Goal: Task Accomplishment & Management: Complete application form

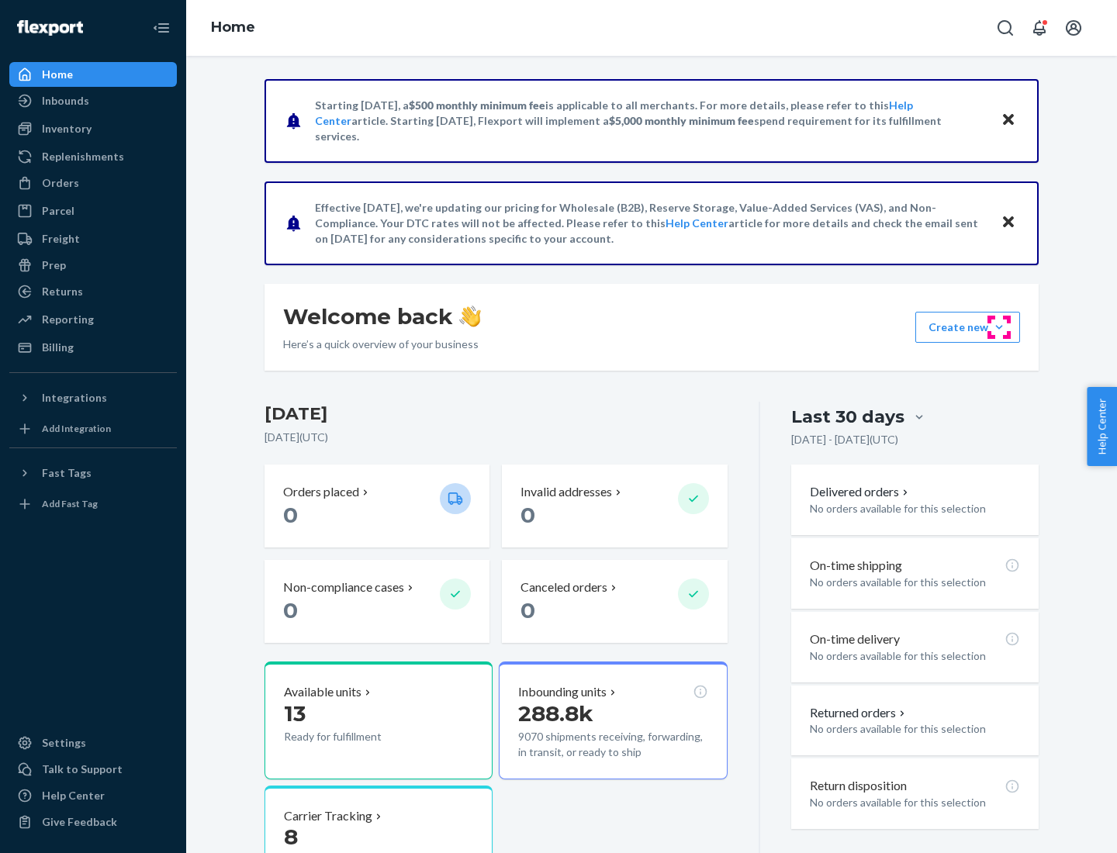
click at [999, 327] on button "Create new Create new inbound Create new order Create new product" at bounding box center [967, 327] width 105 height 31
click at [93, 101] on div "Inbounds" at bounding box center [93, 101] width 164 height 22
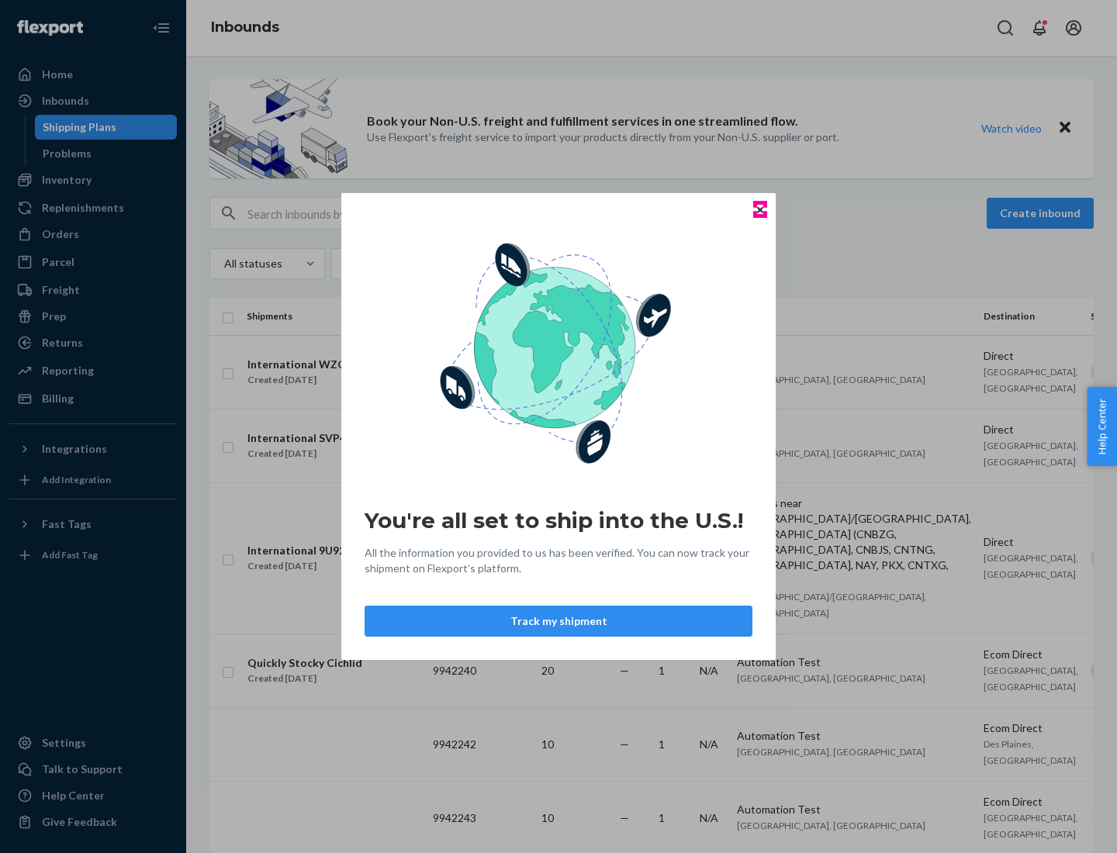
click at [759, 209] on icon "Close" at bounding box center [760, 209] width 6 height 6
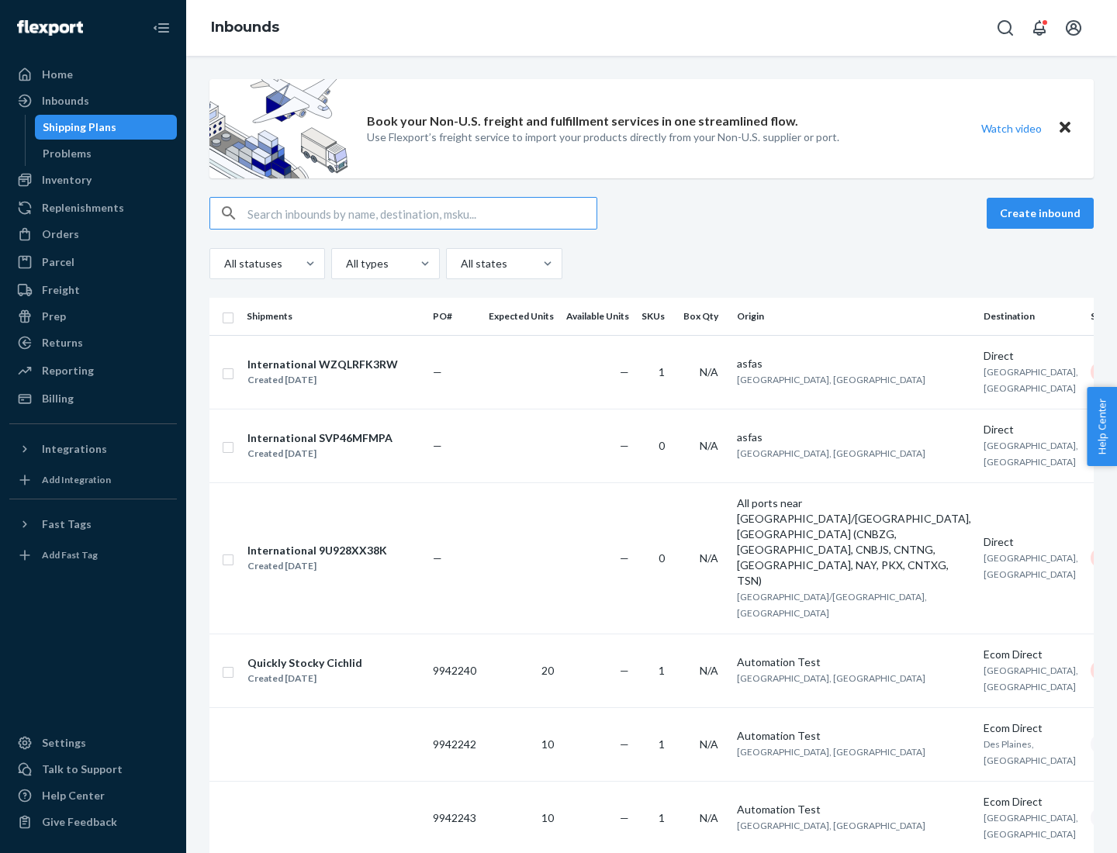
click at [1042, 213] on button "Create inbound" at bounding box center [1039, 213] width 107 height 31
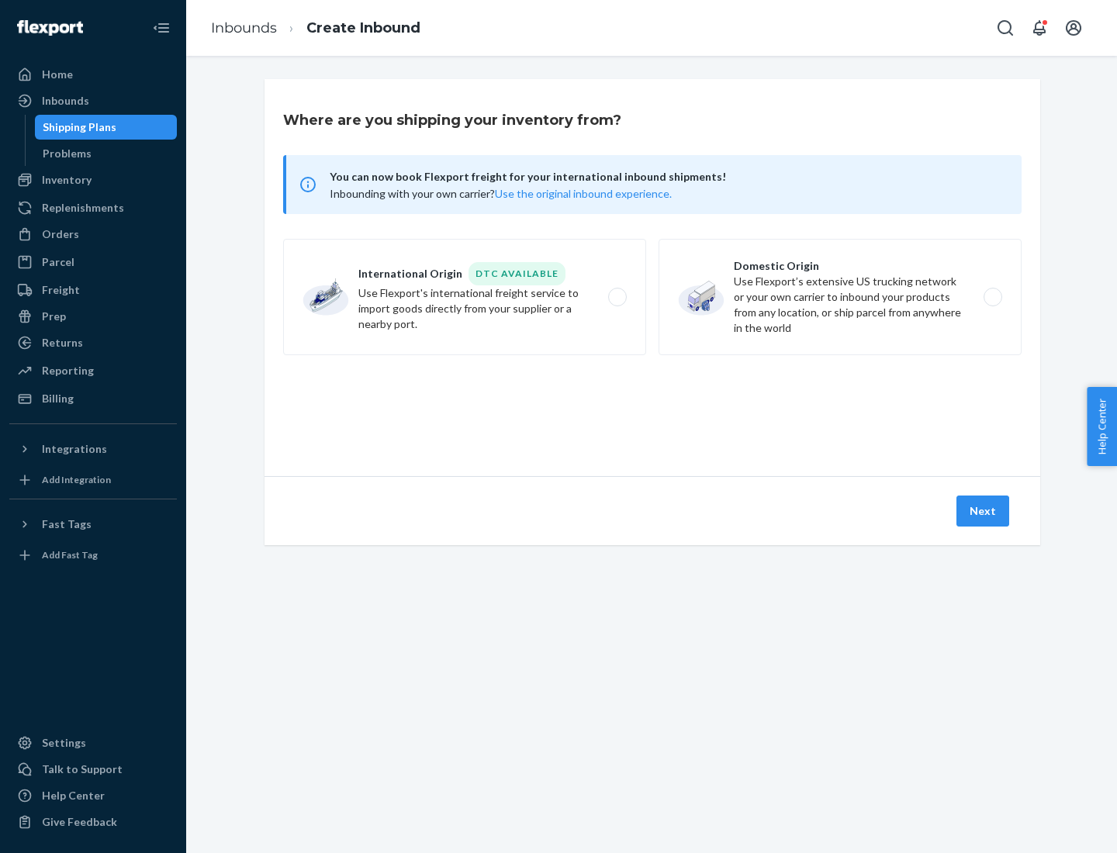
click at [840, 297] on label "Domestic Origin Use Flexport’s extensive US trucking network or your own carrie…" at bounding box center [839, 297] width 363 height 116
click at [992, 297] on input "Domestic Origin Use Flexport’s extensive US trucking network or your own carrie…" at bounding box center [997, 297] width 10 height 10
radio input "true"
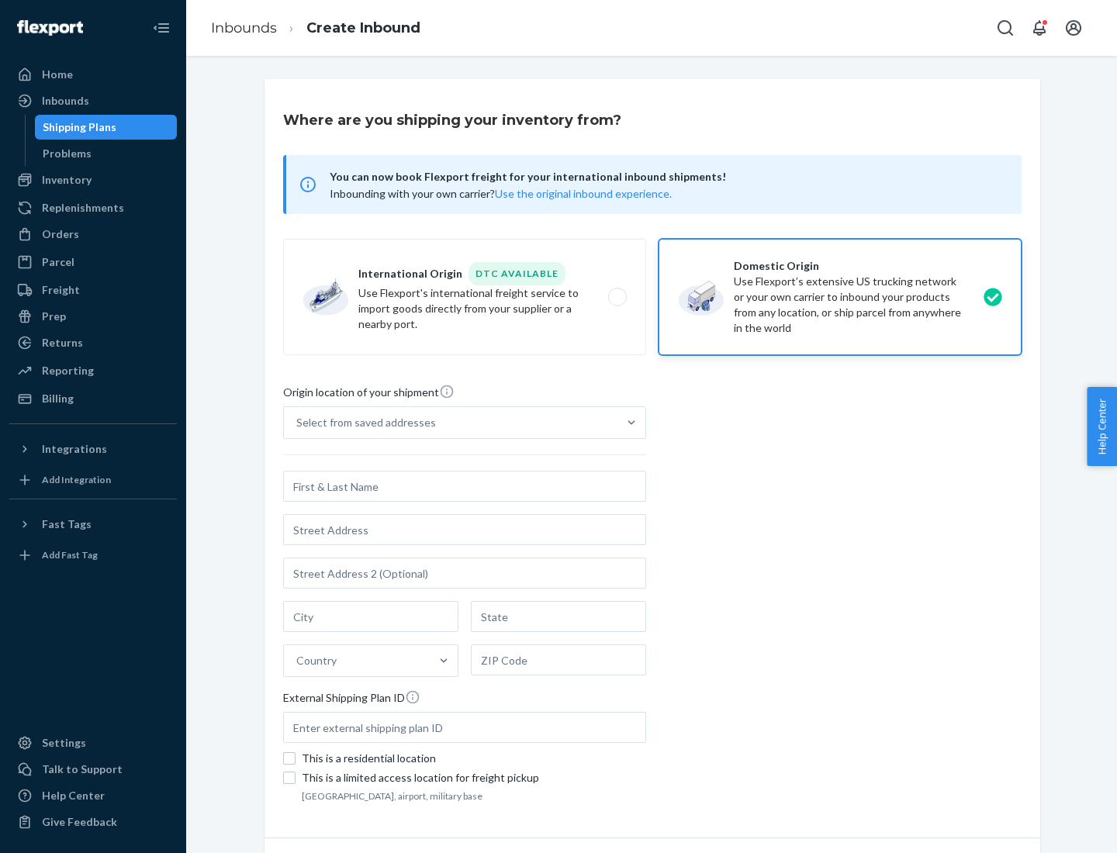
click at [451, 423] on div "Select from saved addresses" at bounding box center [450, 422] width 333 height 31
click at [298, 423] on input "Select from saved addresses" at bounding box center [297, 423] width 2 height 16
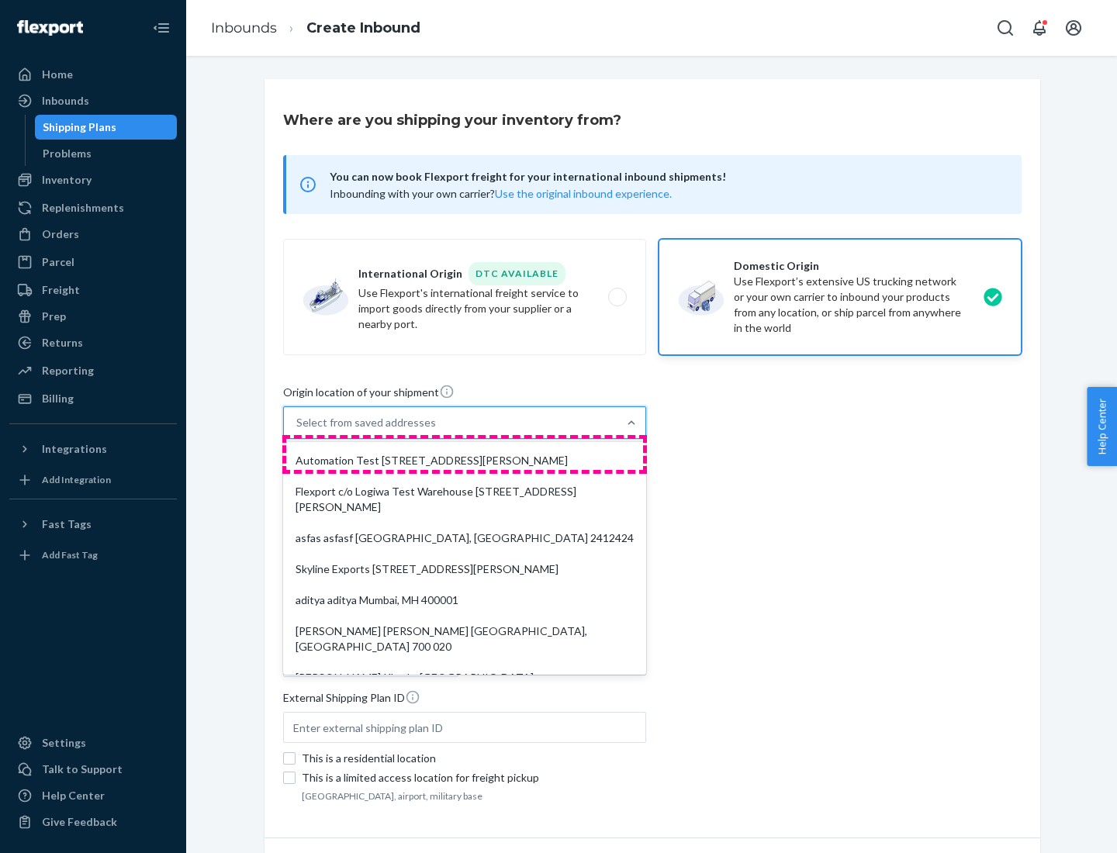
scroll to position [6, 0]
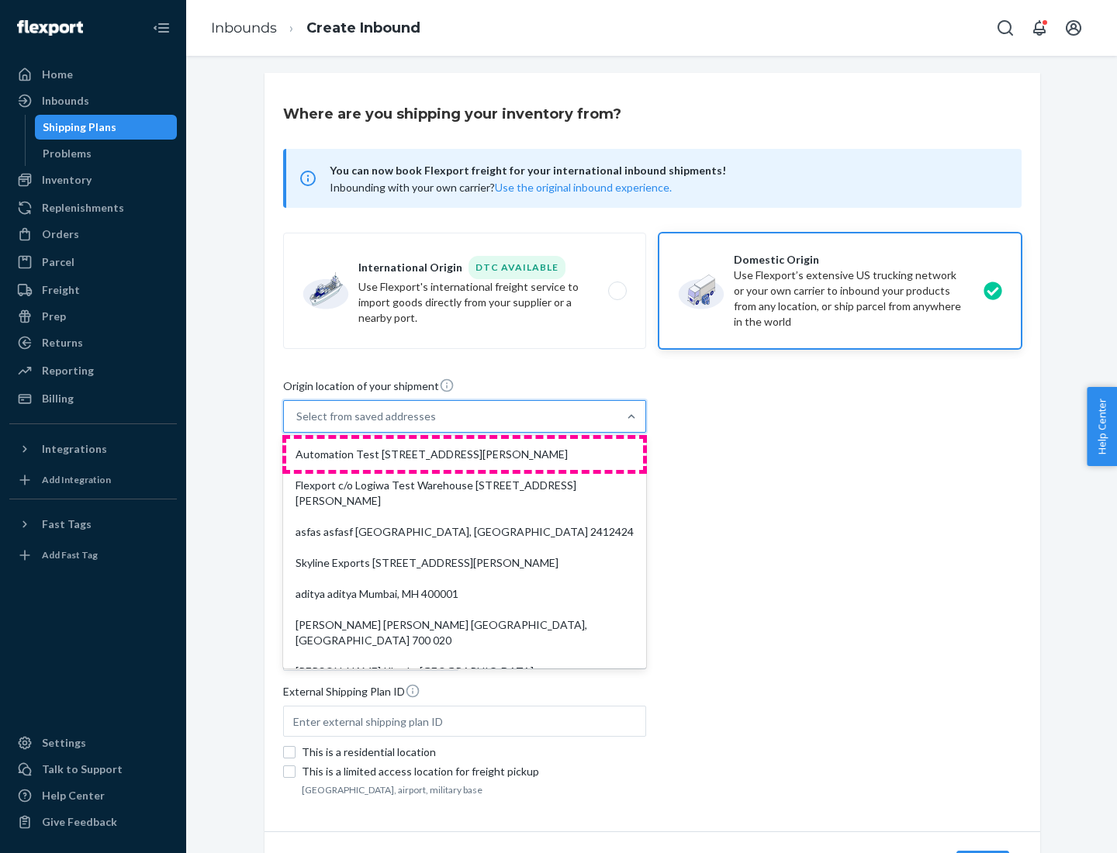
click at [465, 454] on div "Automation Test [STREET_ADDRESS][PERSON_NAME]" at bounding box center [464, 454] width 357 height 31
click at [298, 424] on input "option Automation Test [STREET_ADDRESS][PERSON_NAME]. 9 results available. Use …" at bounding box center [297, 417] width 2 height 16
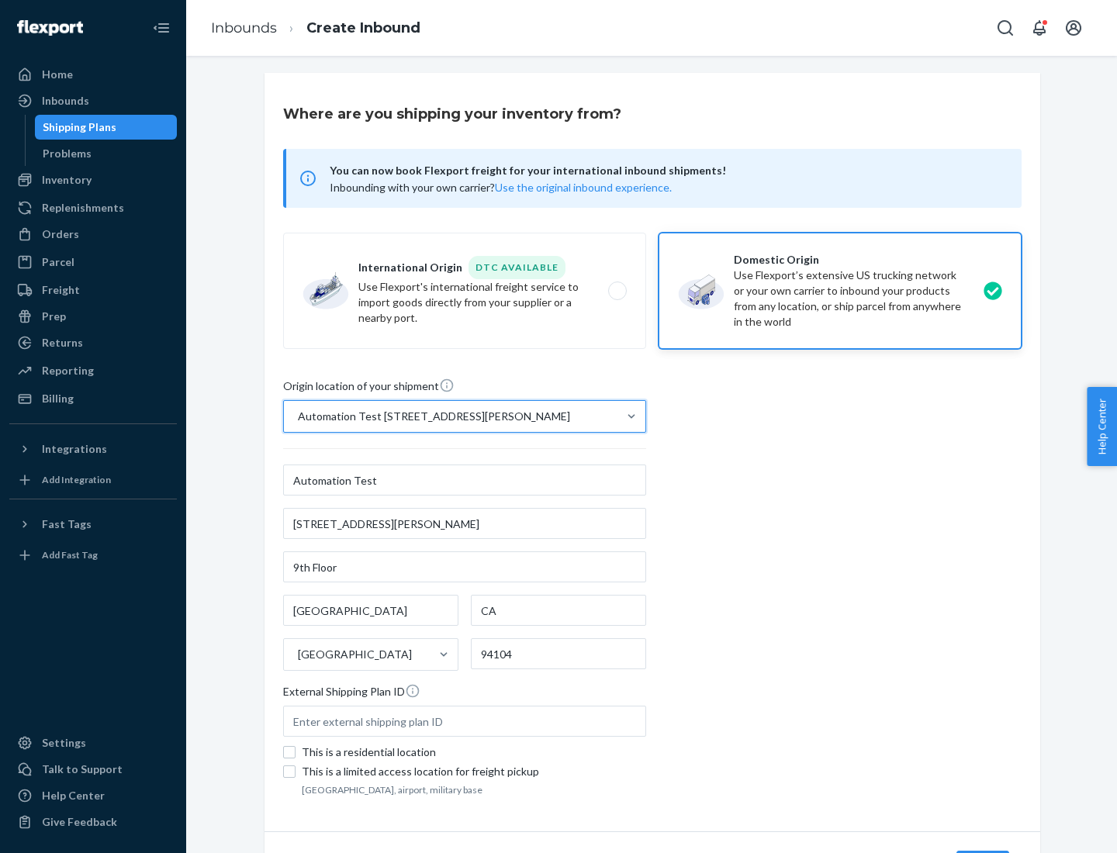
type input "Automation Test"
type input "9th Floor"
type input "[GEOGRAPHIC_DATA]"
type input "CA"
type input "94104"
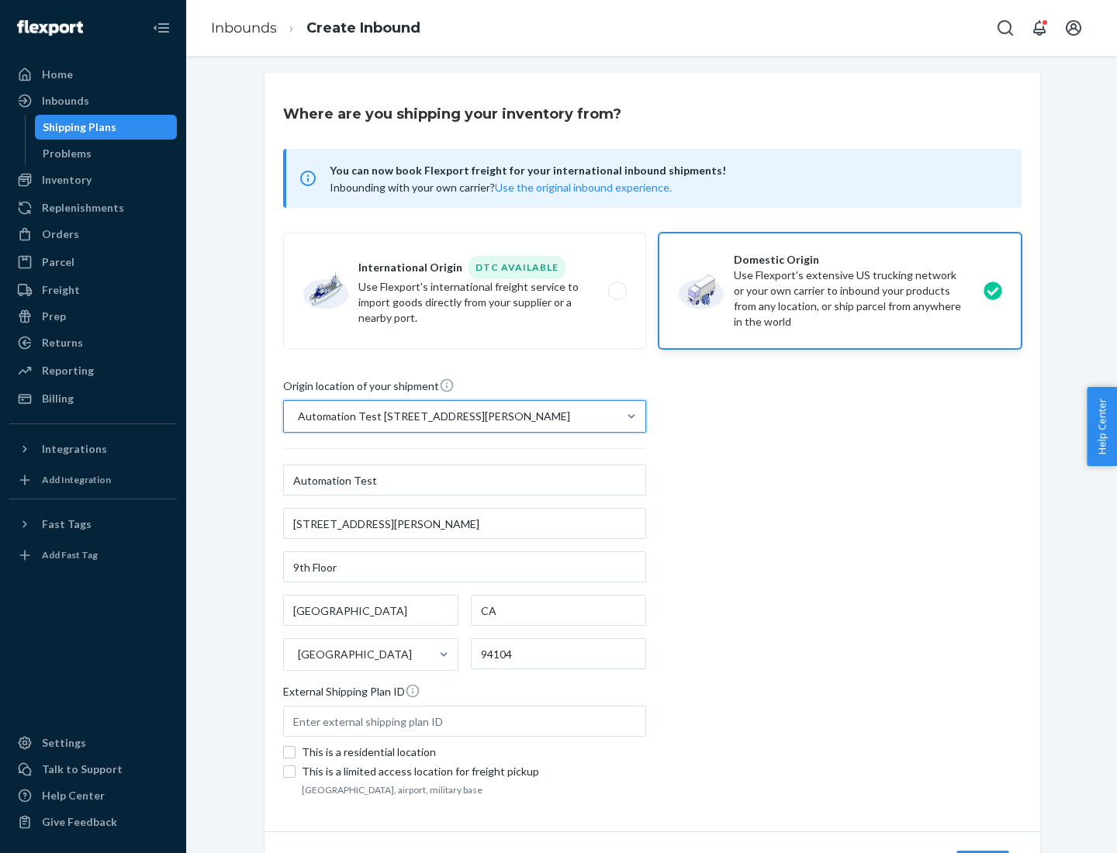
type input "[STREET_ADDRESS][PERSON_NAME]"
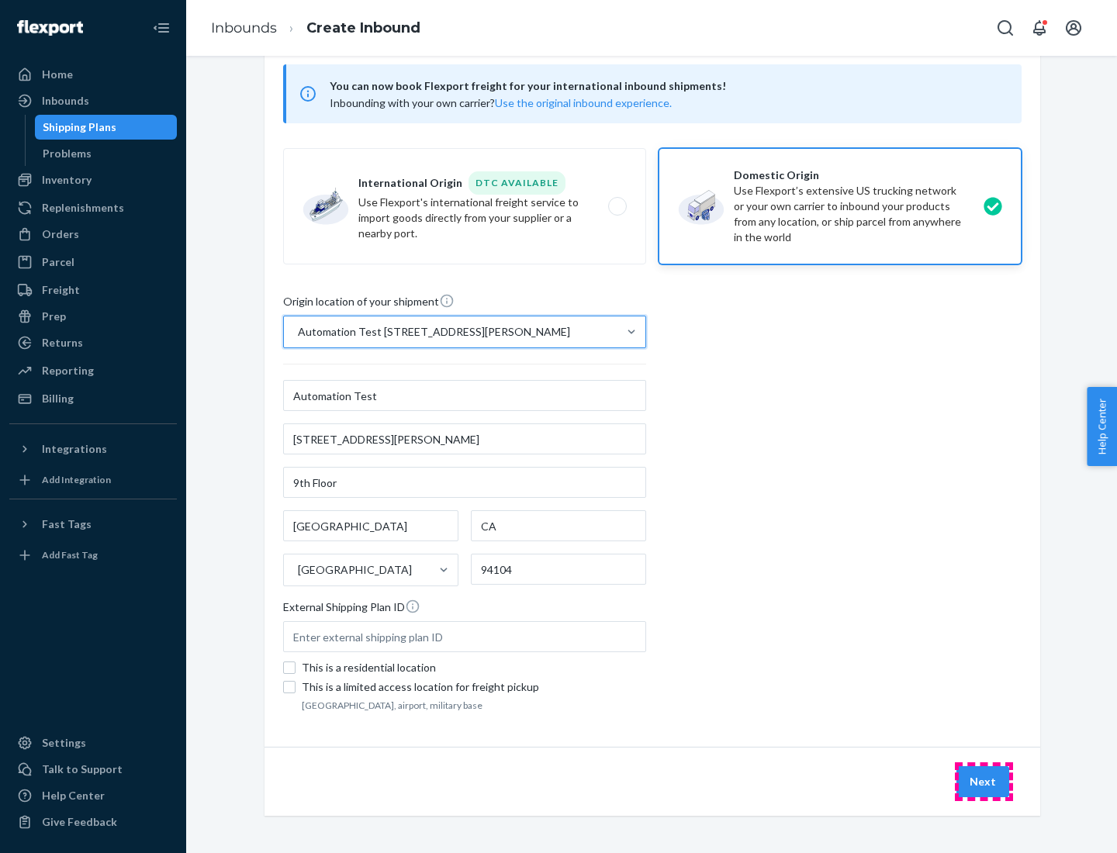
click at [983, 782] on button "Next" at bounding box center [982, 781] width 53 height 31
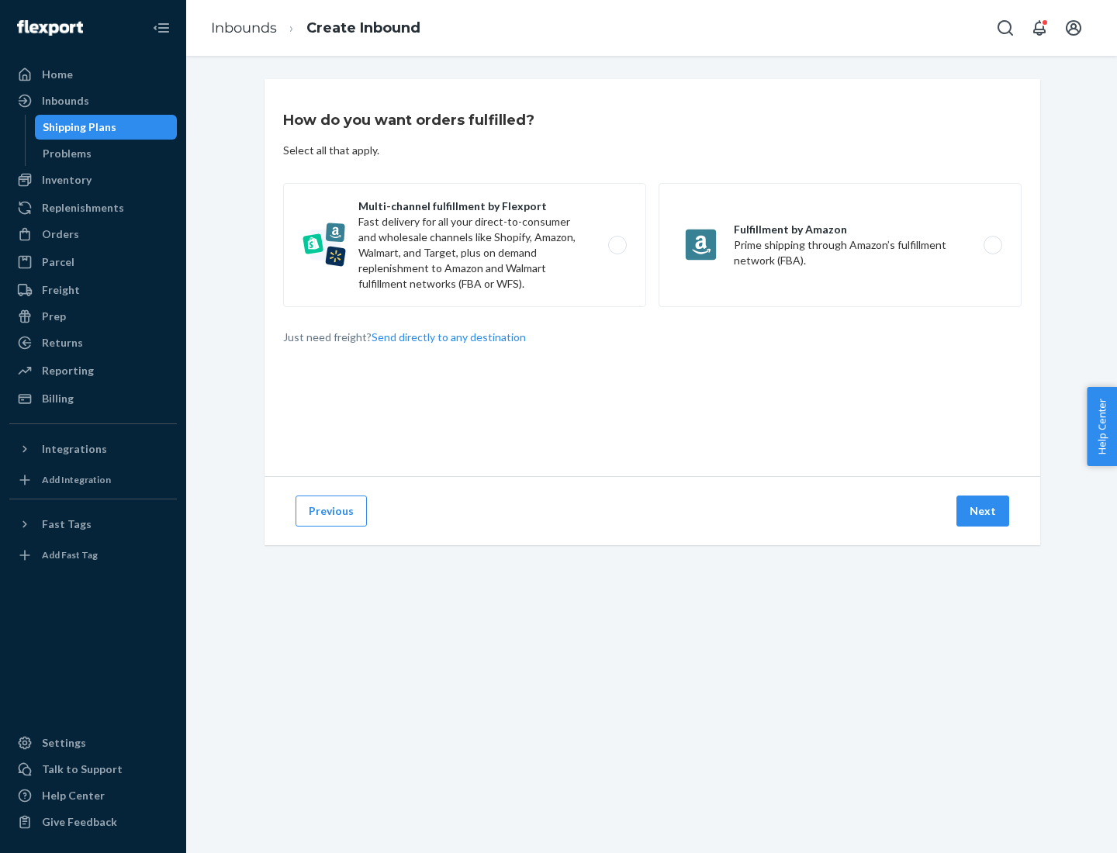
click at [465, 245] on label "Multi-channel fulfillment by Flexport Fast delivery for all your direct-to-cons…" at bounding box center [464, 245] width 363 height 124
click at [616, 245] on input "Multi-channel fulfillment by Flexport Fast delivery for all your direct-to-cons…" at bounding box center [621, 245] width 10 height 10
radio input "true"
click at [983, 511] on button "Next" at bounding box center [982, 511] width 53 height 31
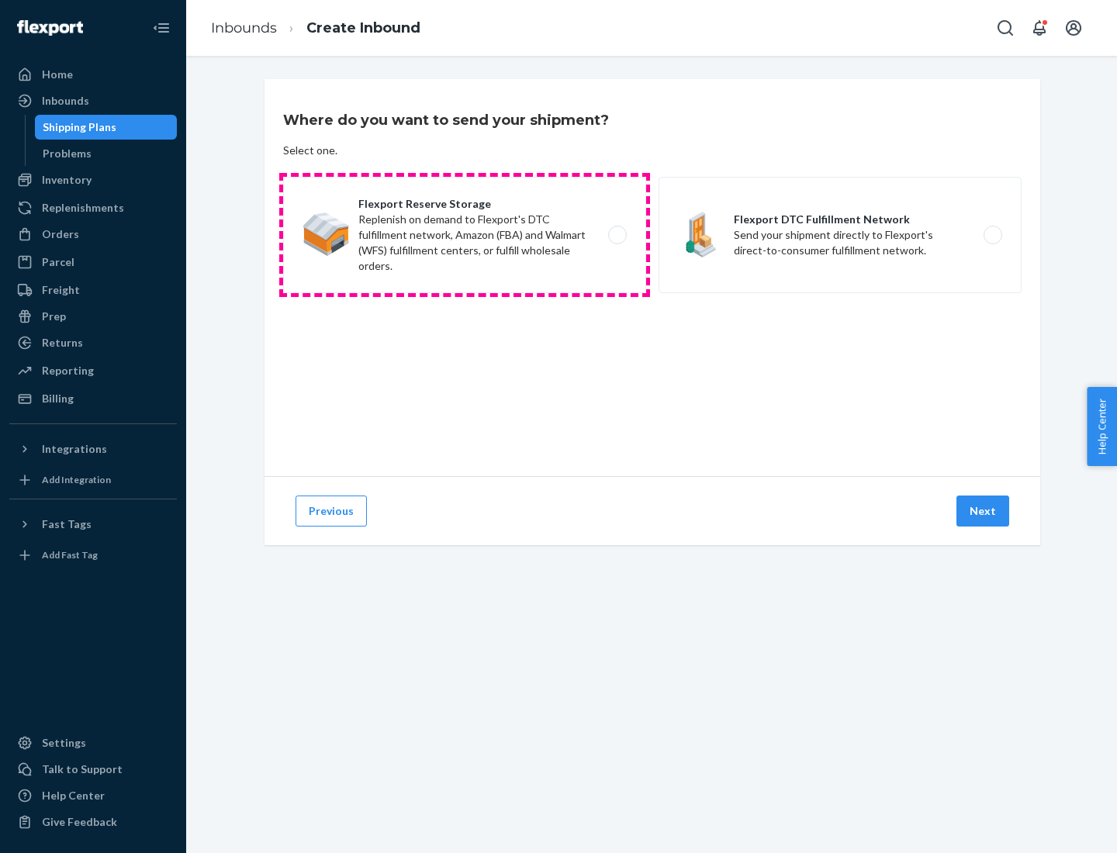
click at [465, 235] on label "Flexport Reserve Storage Replenish on demand to Flexport's DTC fulfillment netw…" at bounding box center [464, 235] width 363 height 116
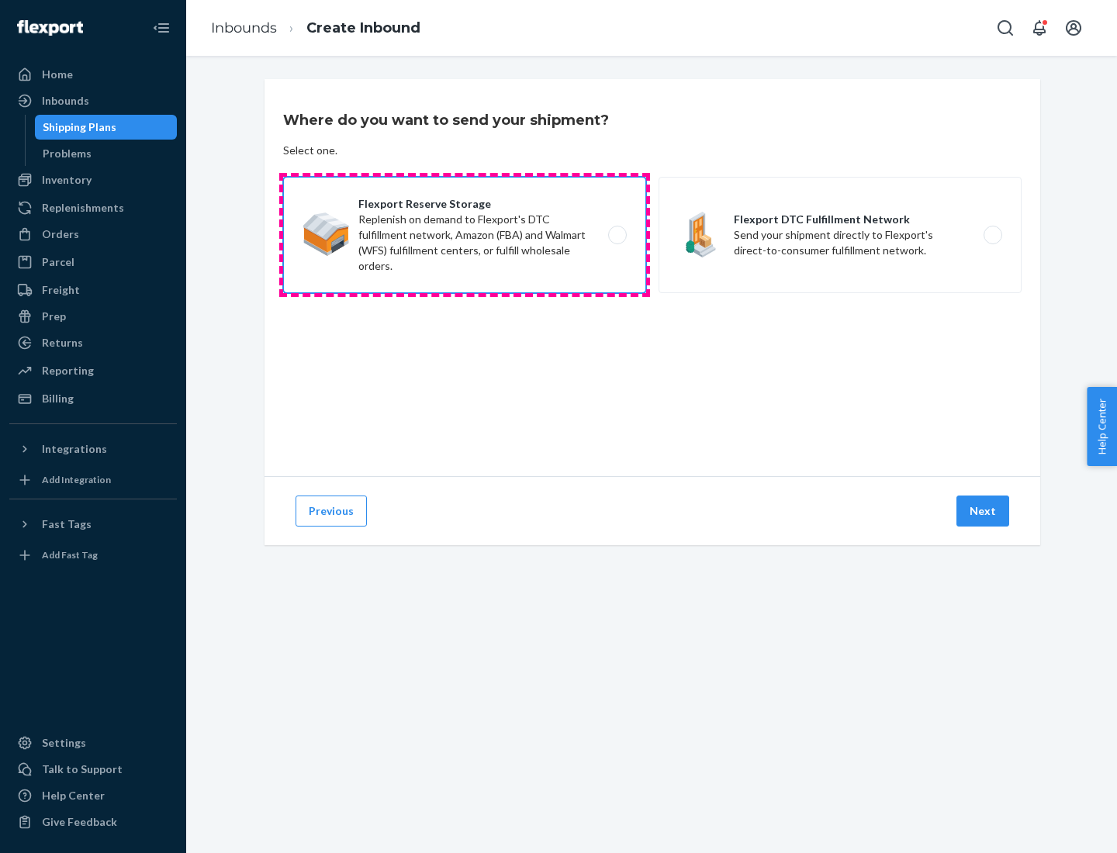
click at [616, 235] on input "Flexport Reserve Storage Replenish on demand to Flexport's DTC fulfillment netw…" at bounding box center [621, 235] width 10 height 10
radio input "true"
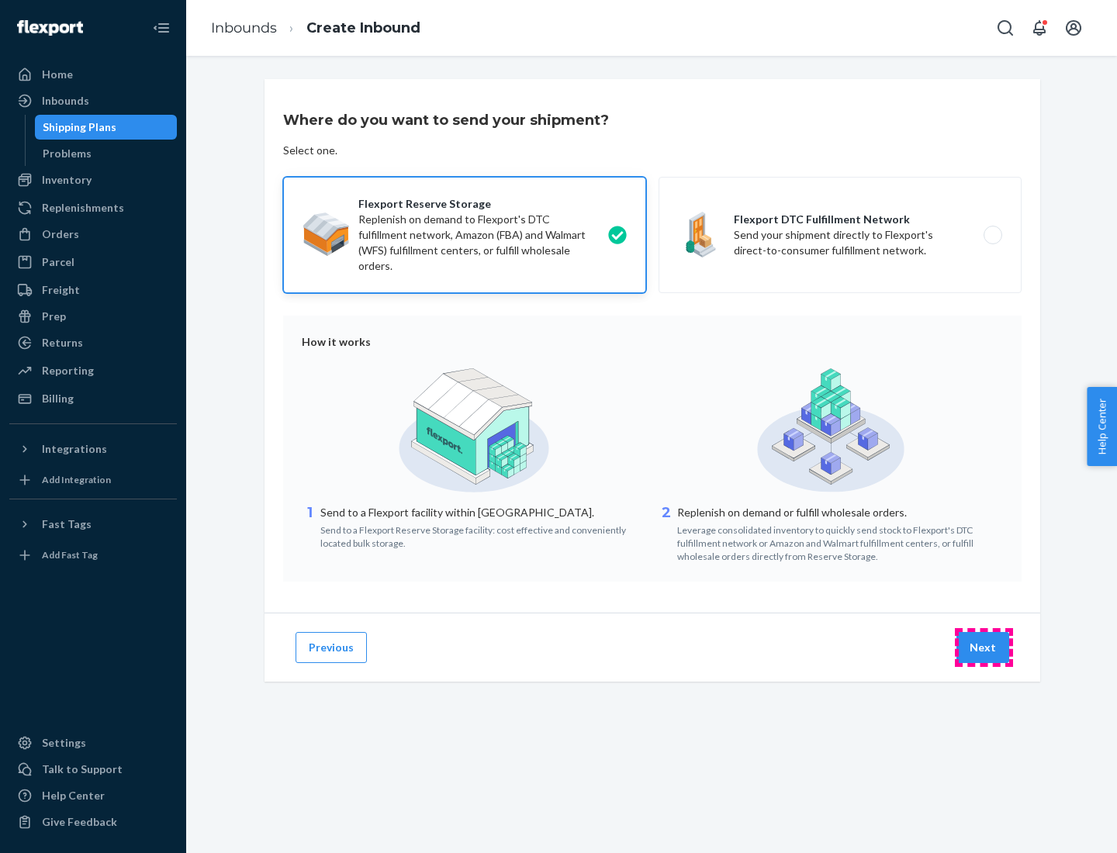
click at [983, 648] on button "Next" at bounding box center [982, 647] width 53 height 31
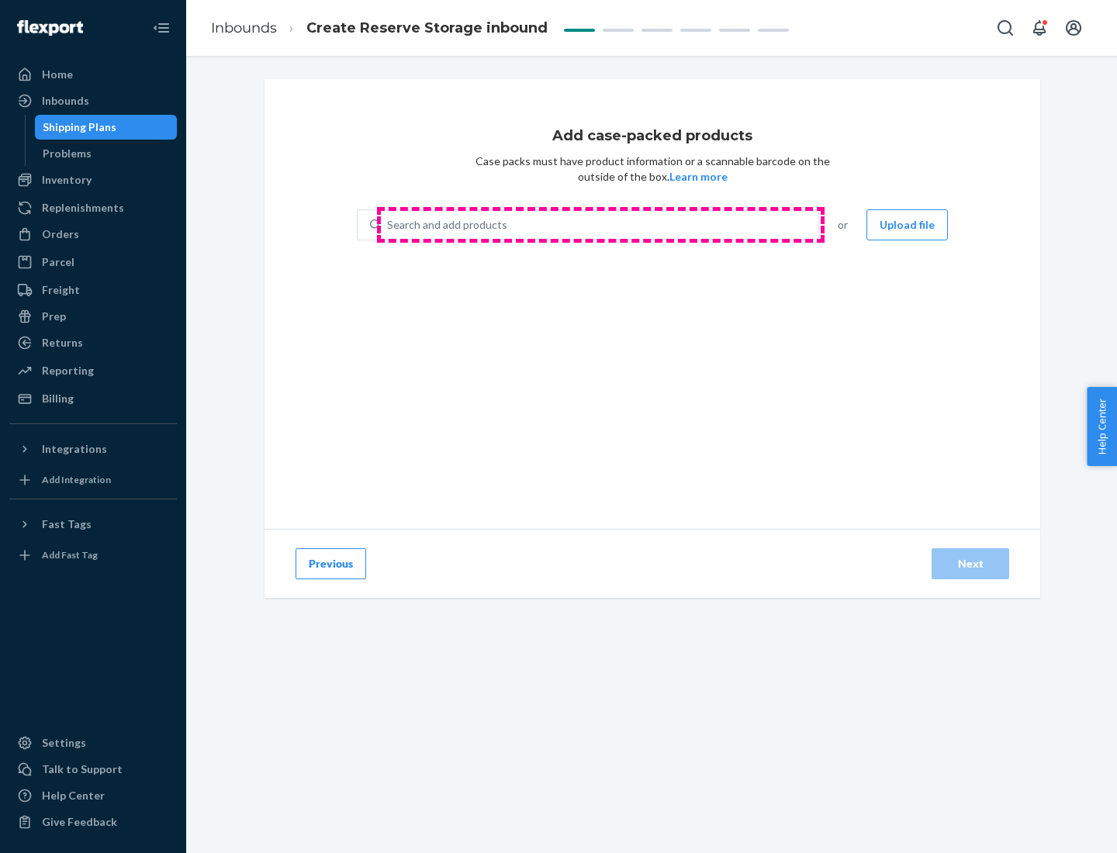
click at [600, 225] on div "Search and add products" at bounding box center [599, 225] width 437 height 28
click at [389, 225] on input "Search and add products" at bounding box center [388, 225] width 2 height 16
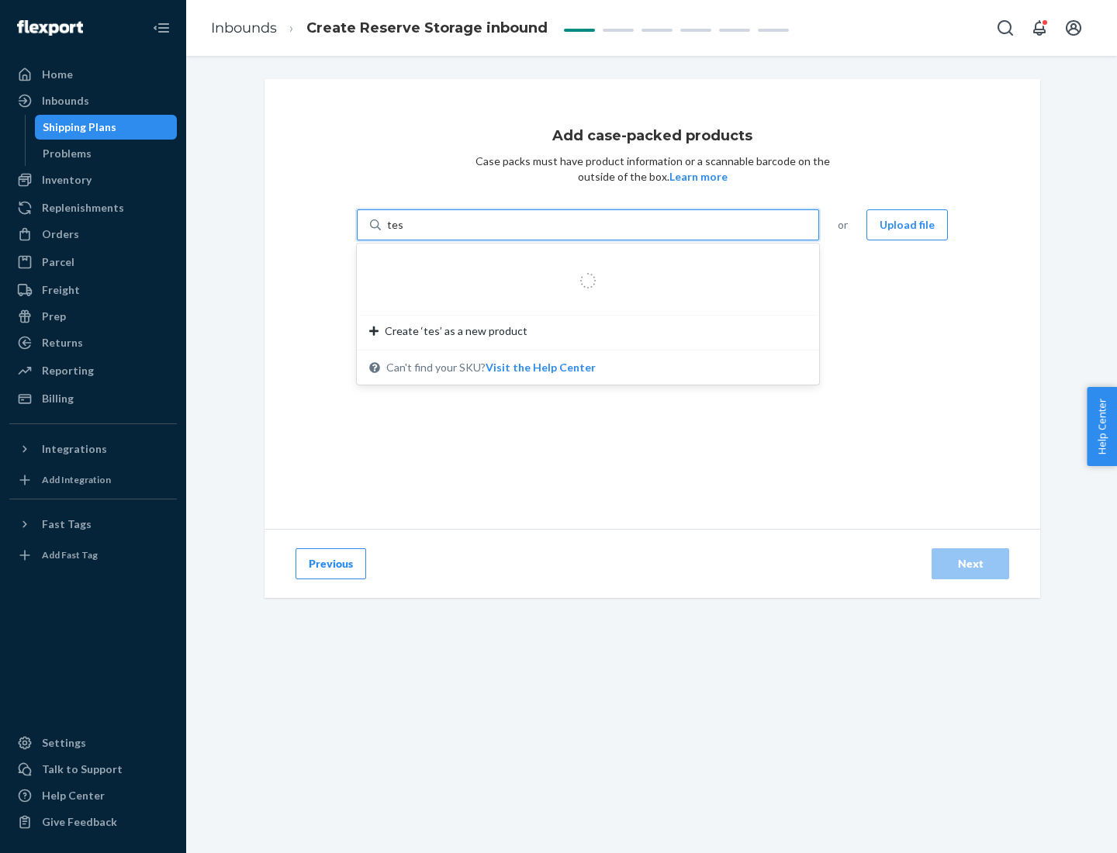
type input "test-syn"
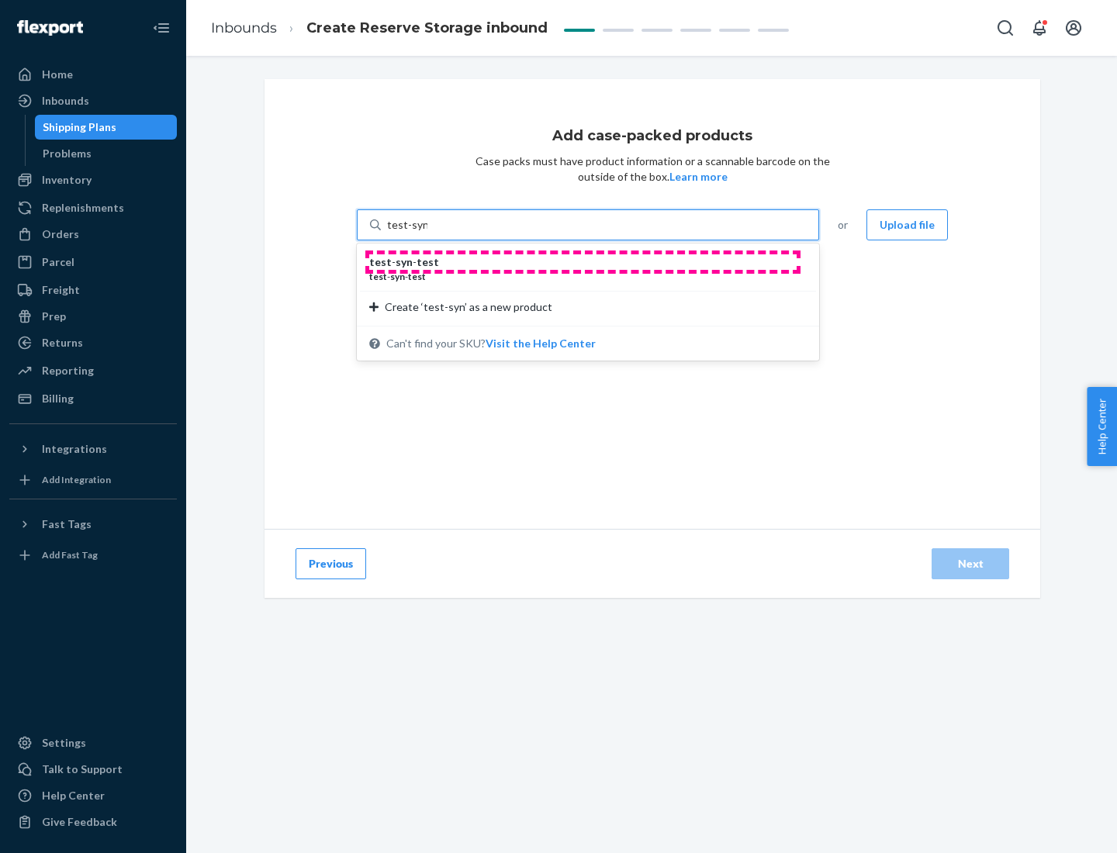
click at [582, 262] on div "test - syn - test" at bounding box center [581, 262] width 425 height 16
click at [427, 233] on input "test-syn" at bounding box center [407, 225] width 40 height 16
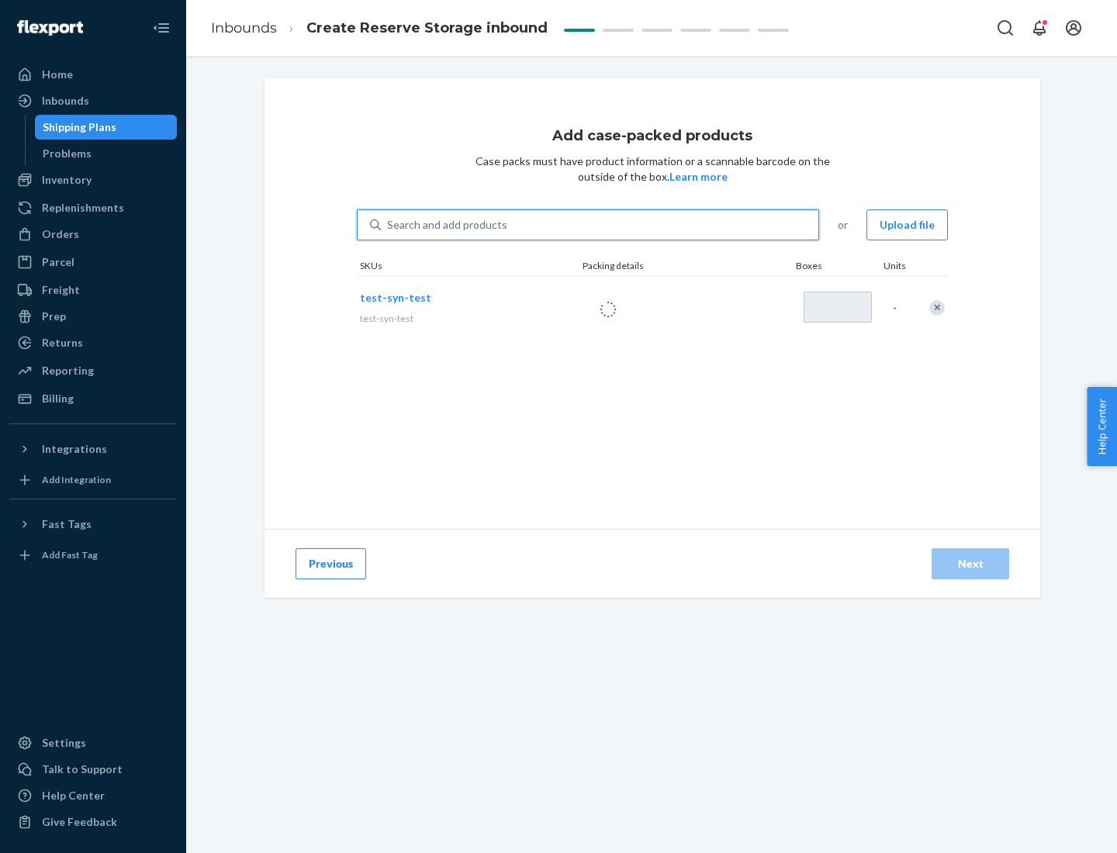
type input "1"
click at [970, 564] on div "Next" at bounding box center [970, 564] width 51 height 16
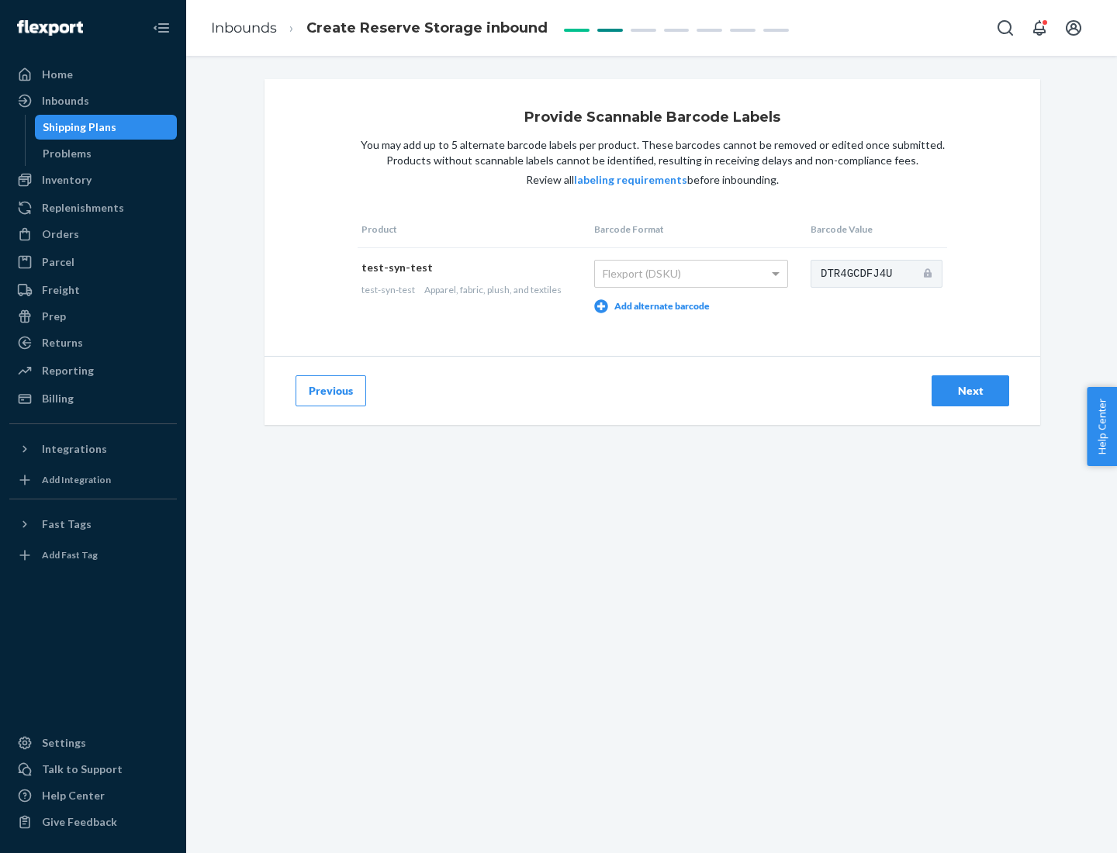
click at [970, 390] on div "Next" at bounding box center [970, 391] width 51 height 16
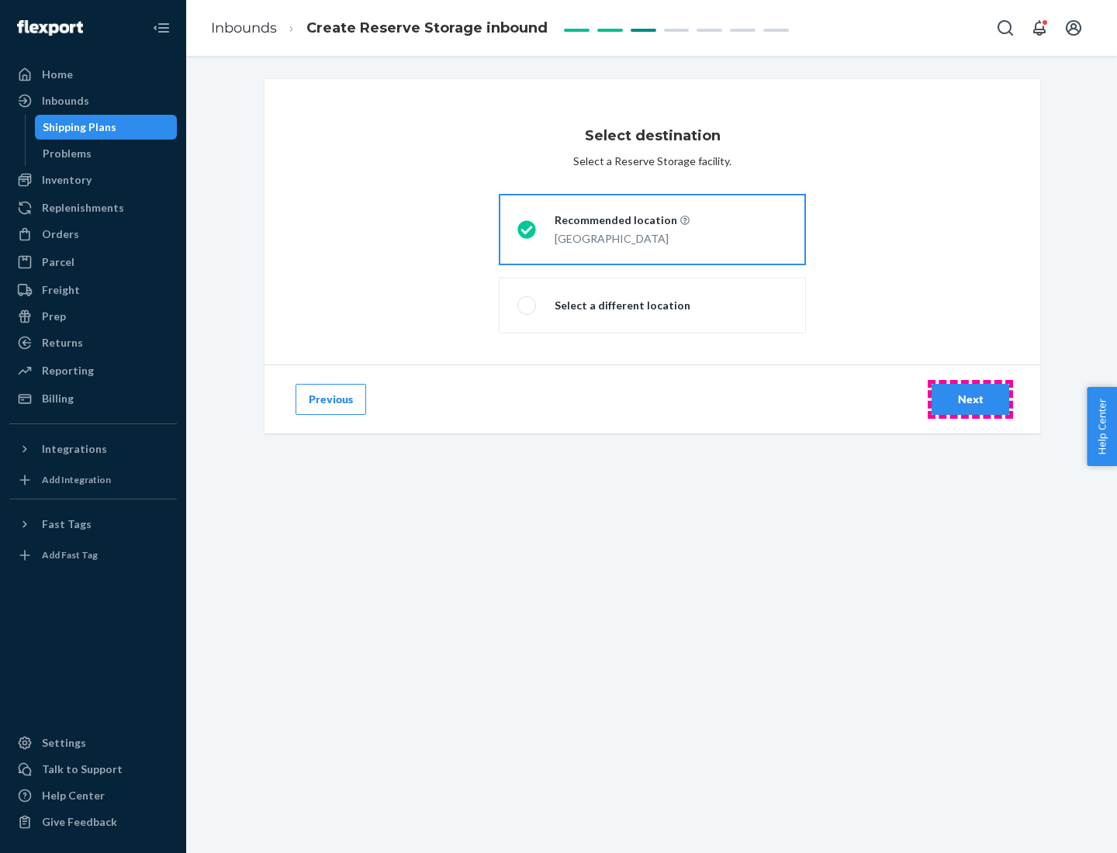
click at [970, 399] on div "Next" at bounding box center [970, 400] width 51 height 16
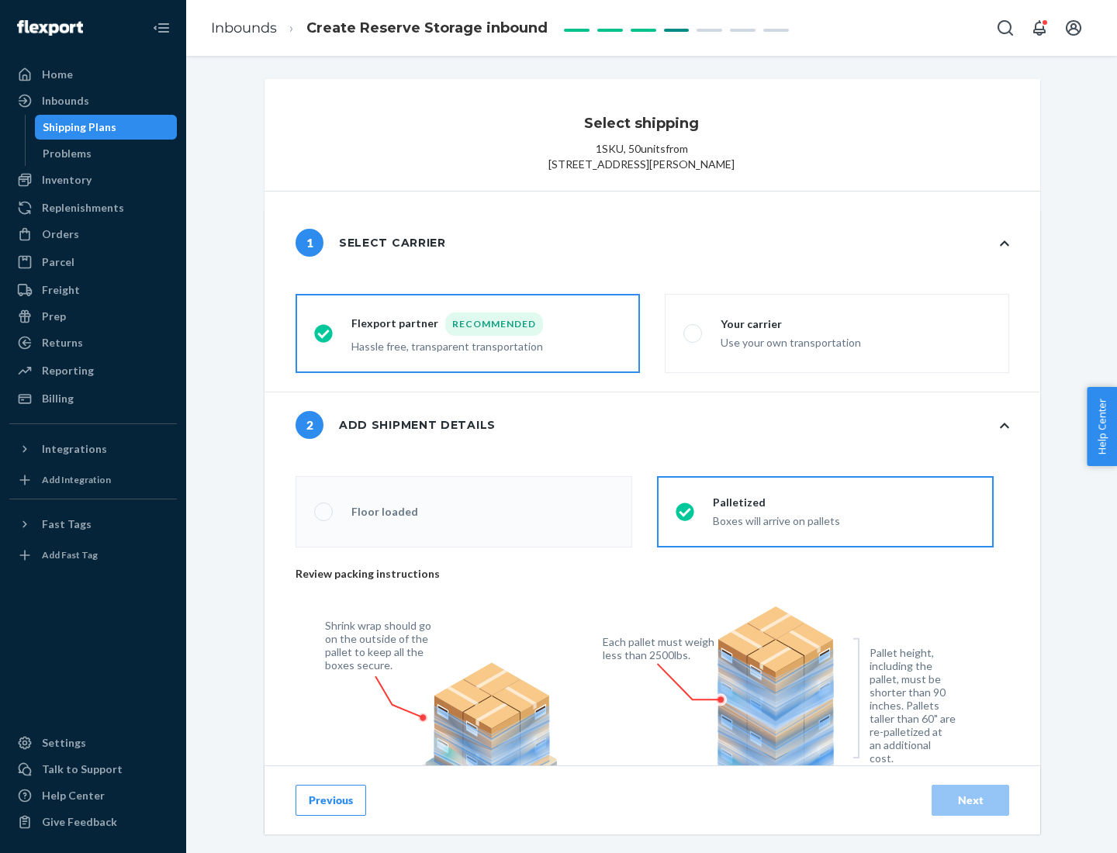
radio input "false"
type input "1"
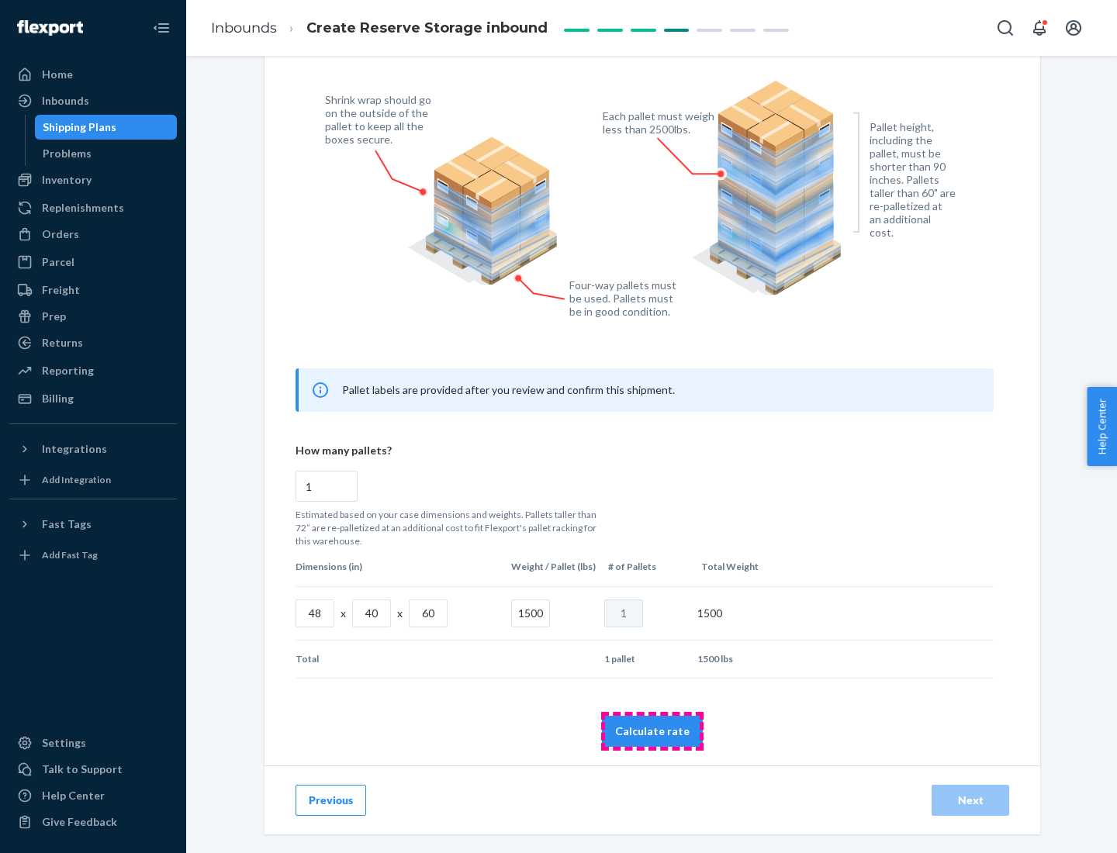
click at [652, 730] on button "Calculate rate" at bounding box center [652, 731] width 101 height 31
radio input "false"
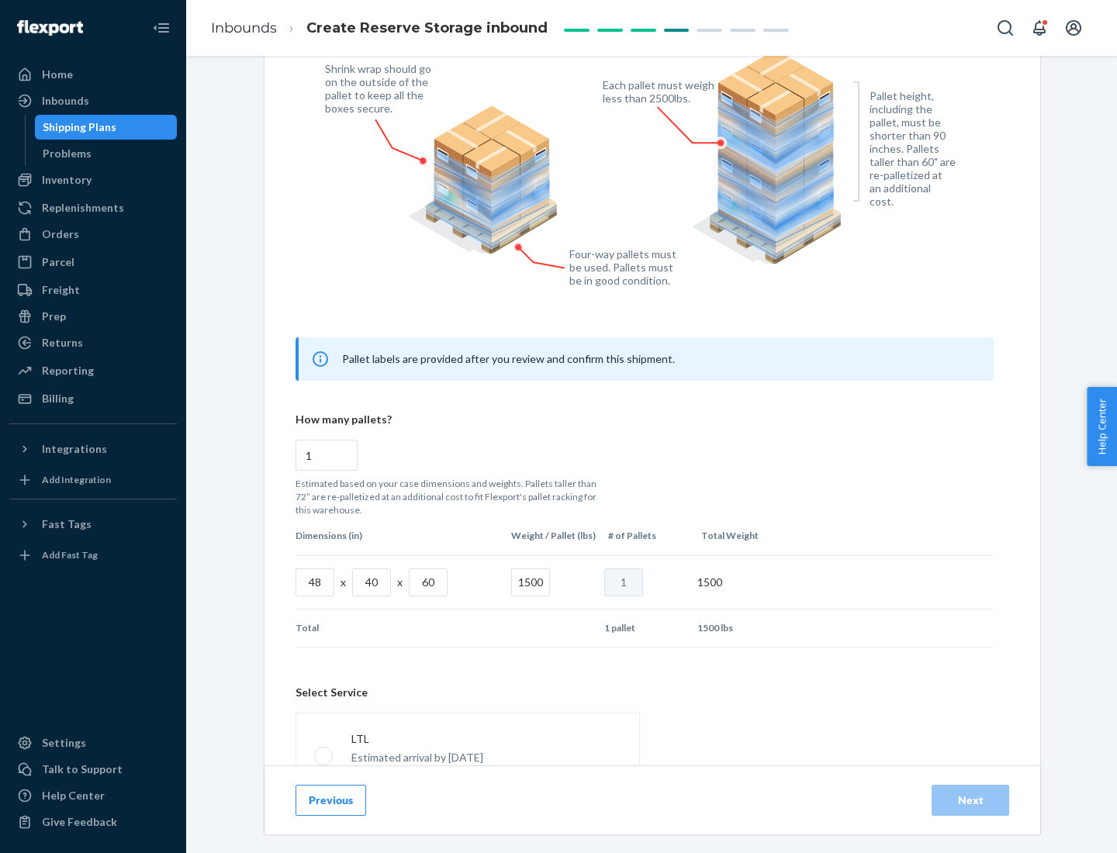
scroll to position [686, 0]
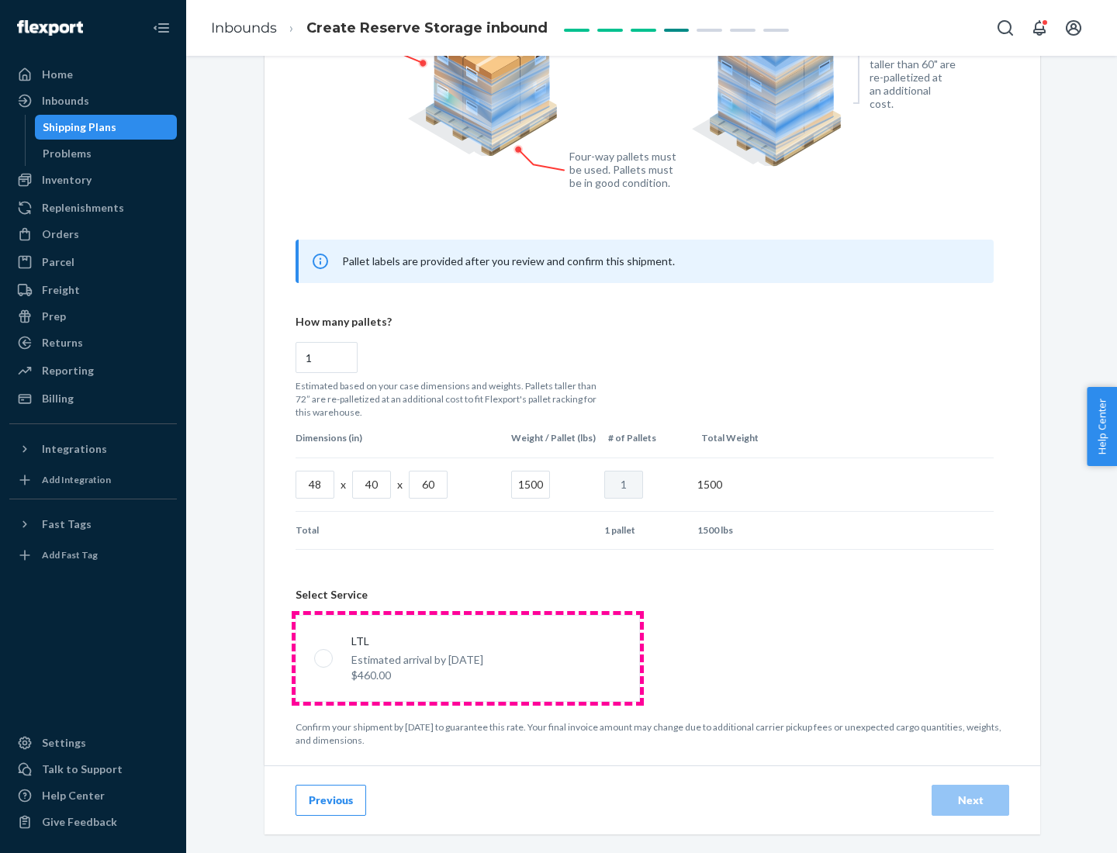
click at [467, 658] on p "Estimated arrival by [DATE]" at bounding box center [417, 660] width 132 height 16
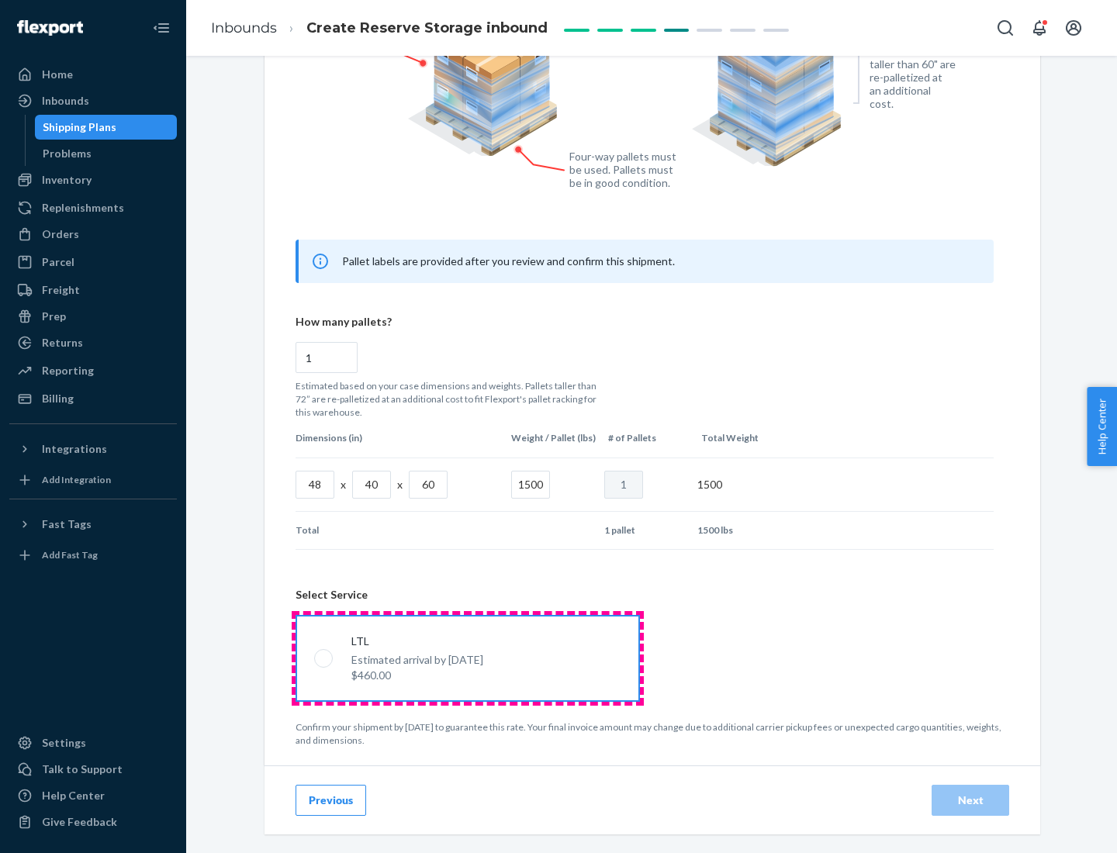
click at [324, 658] on input "LTL Estimated arrival by [DATE] $460.00" at bounding box center [319, 658] width 10 height 10
radio input "true"
radio input "false"
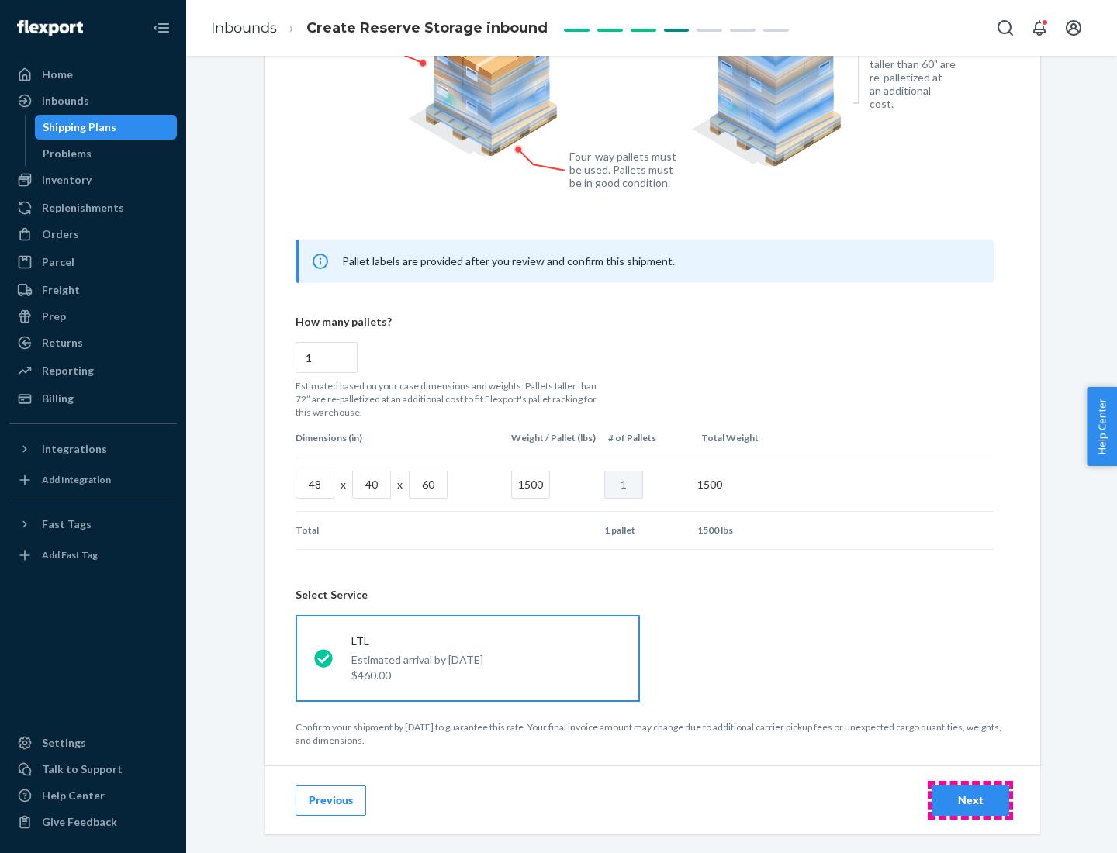
click at [970, 800] on div "Next" at bounding box center [970, 801] width 51 height 16
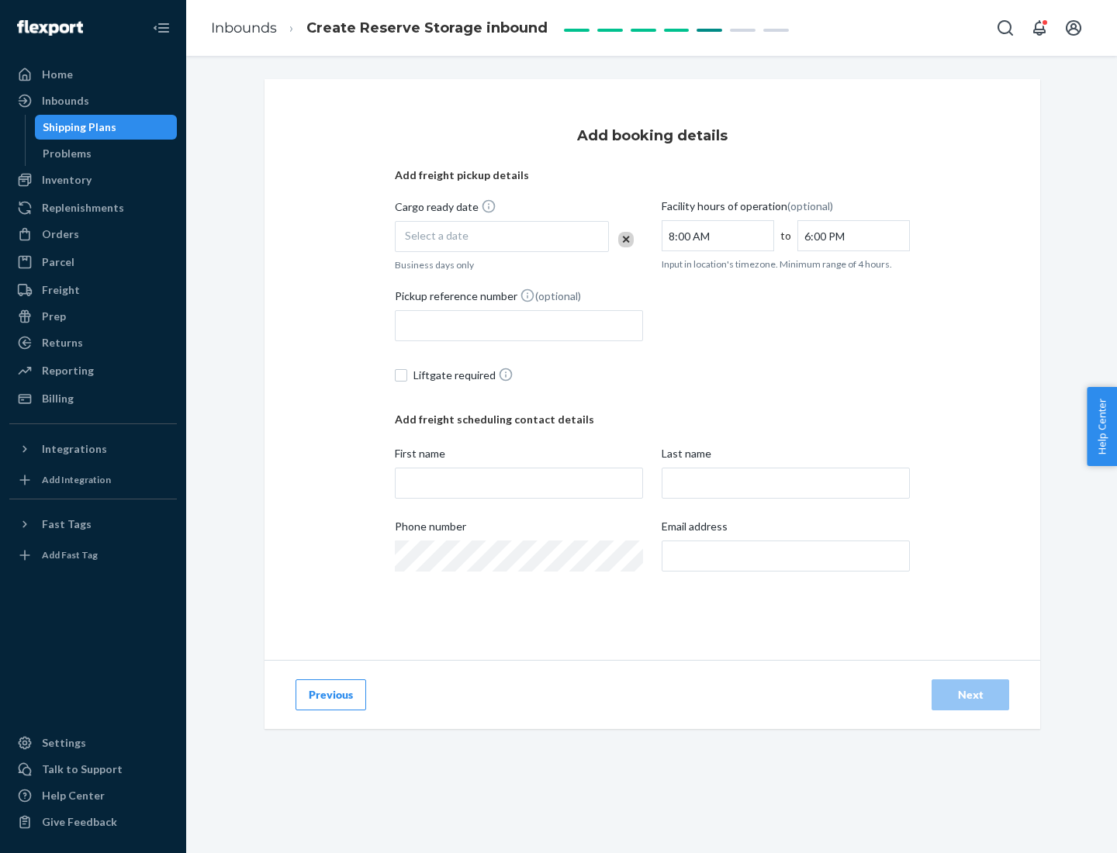
click at [502, 237] on div "Select a date" at bounding box center [502, 236] width 214 height 31
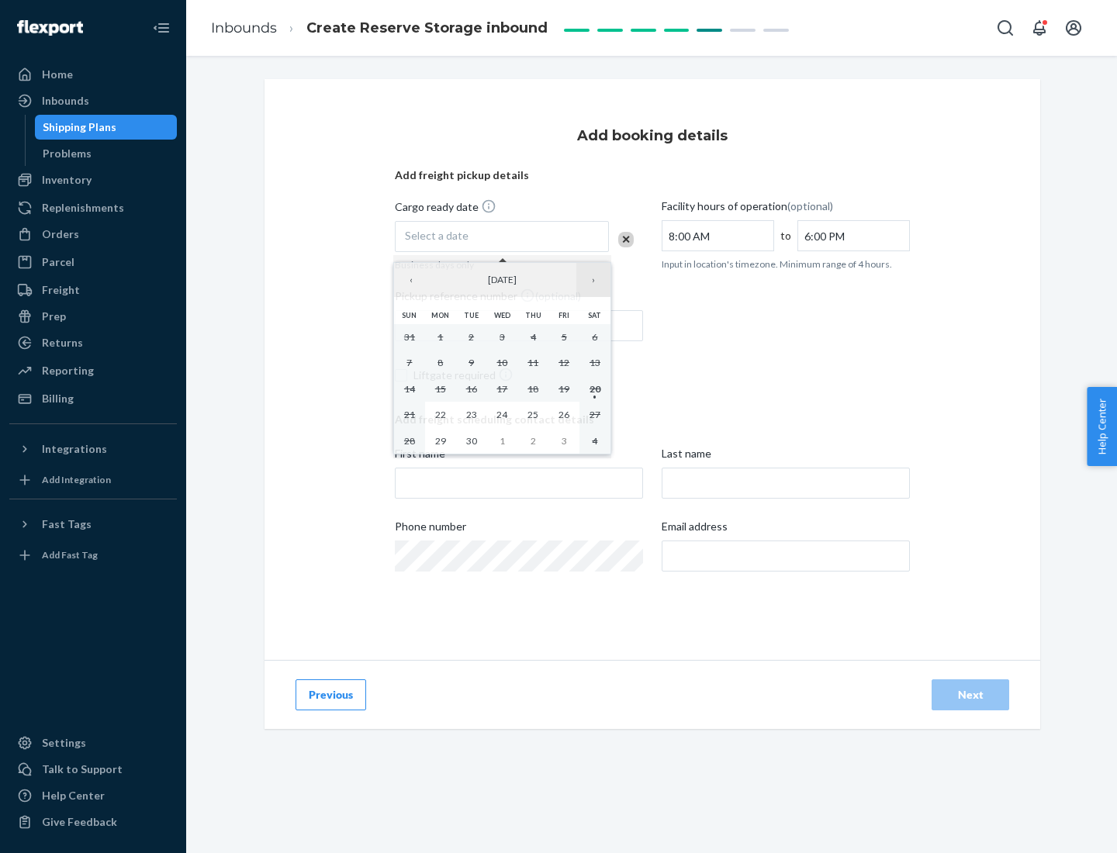
click at [593, 280] on button "›" at bounding box center [593, 280] width 34 height 34
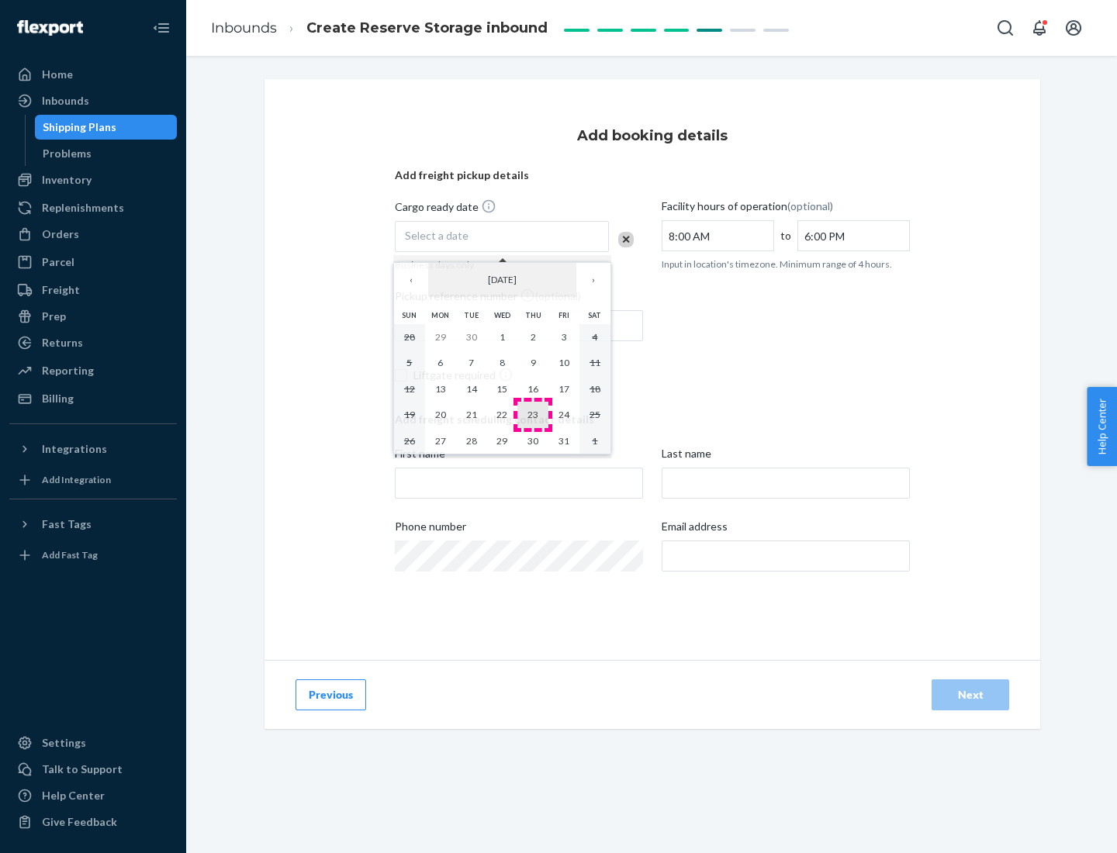
click at [533, 414] on abbr "23" at bounding box center [532, 415] width 11 height 12
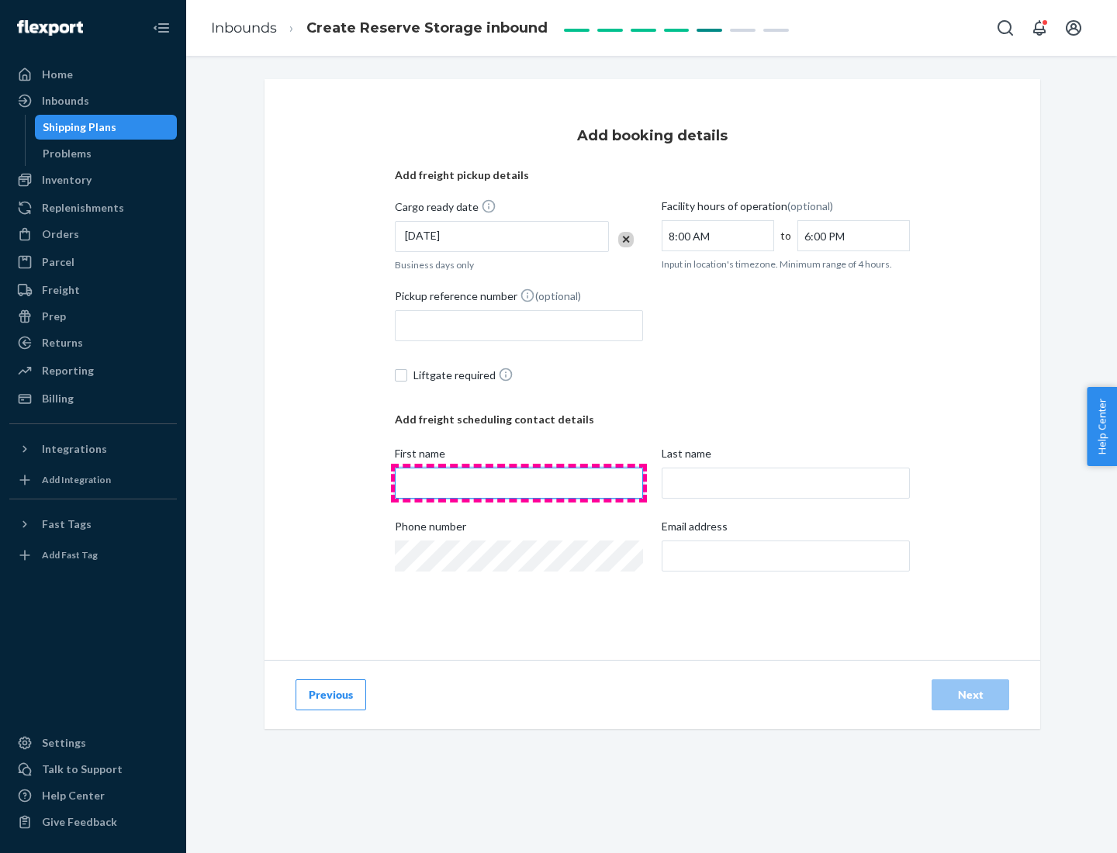
click at [519, 483] on input "First name" at bounding box center [519, 483] width 248 height 31
type input "[PERSON_NAME]"
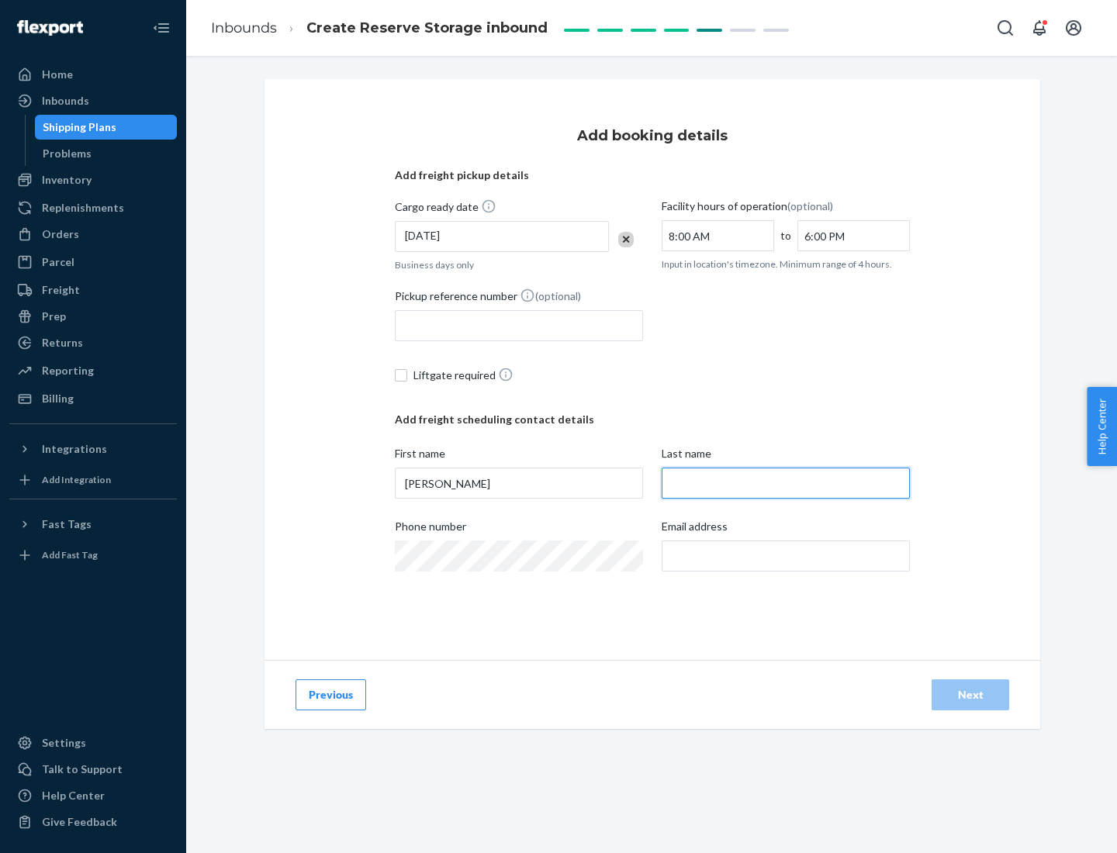
click at [786, 483] on input "Last name" at bounding box center [785, 483] width 248 height 31
type input "Doe"
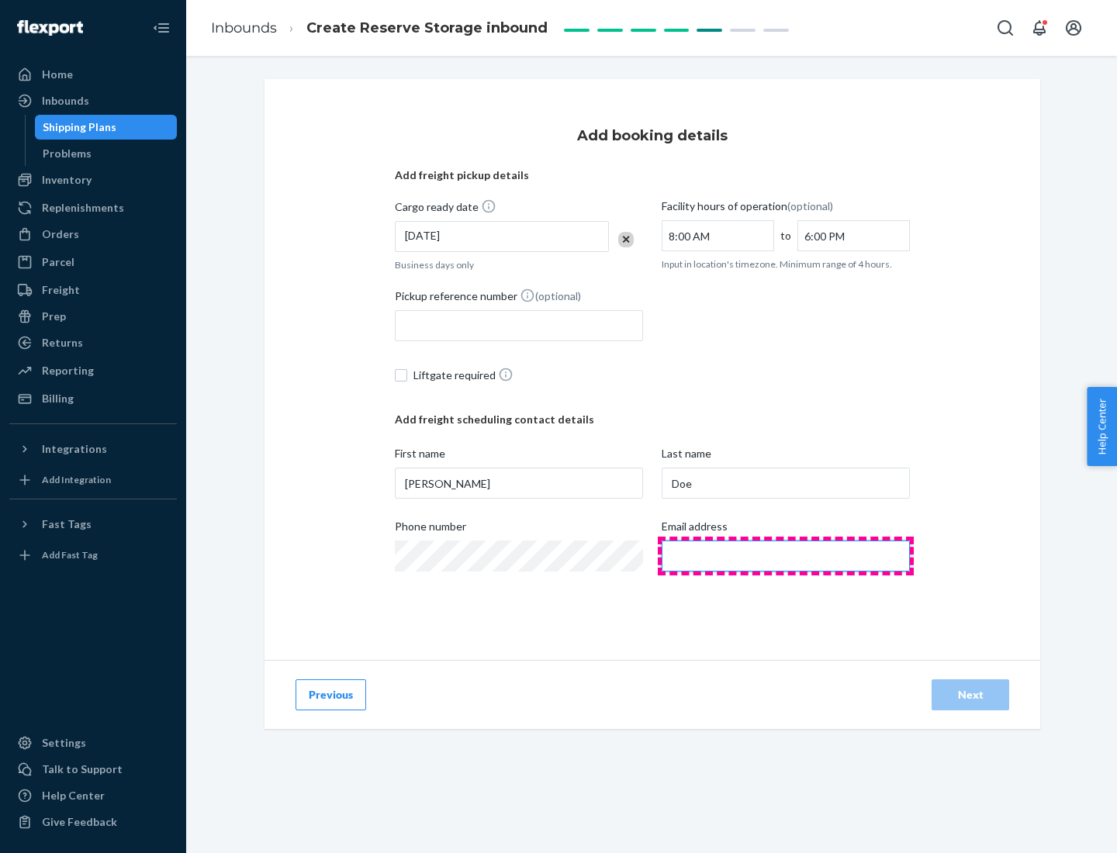
click at [786, 556] on input "Email address" at bounding box center [785, 555] width 248 height 31
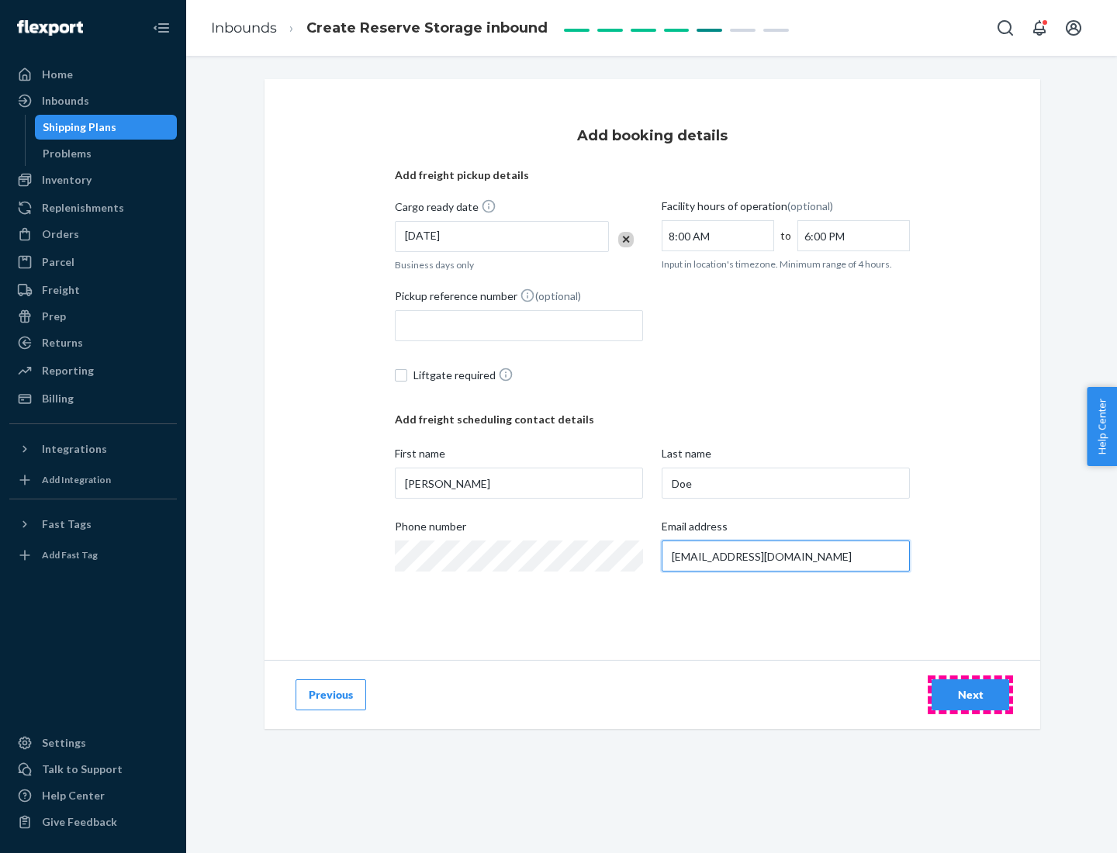
type input "[EMAIL_ADDRESS][DOMAIN_NAME]"
click at [970, 695] on div "Next" at bounding box center [970, 695] width 51 height 16
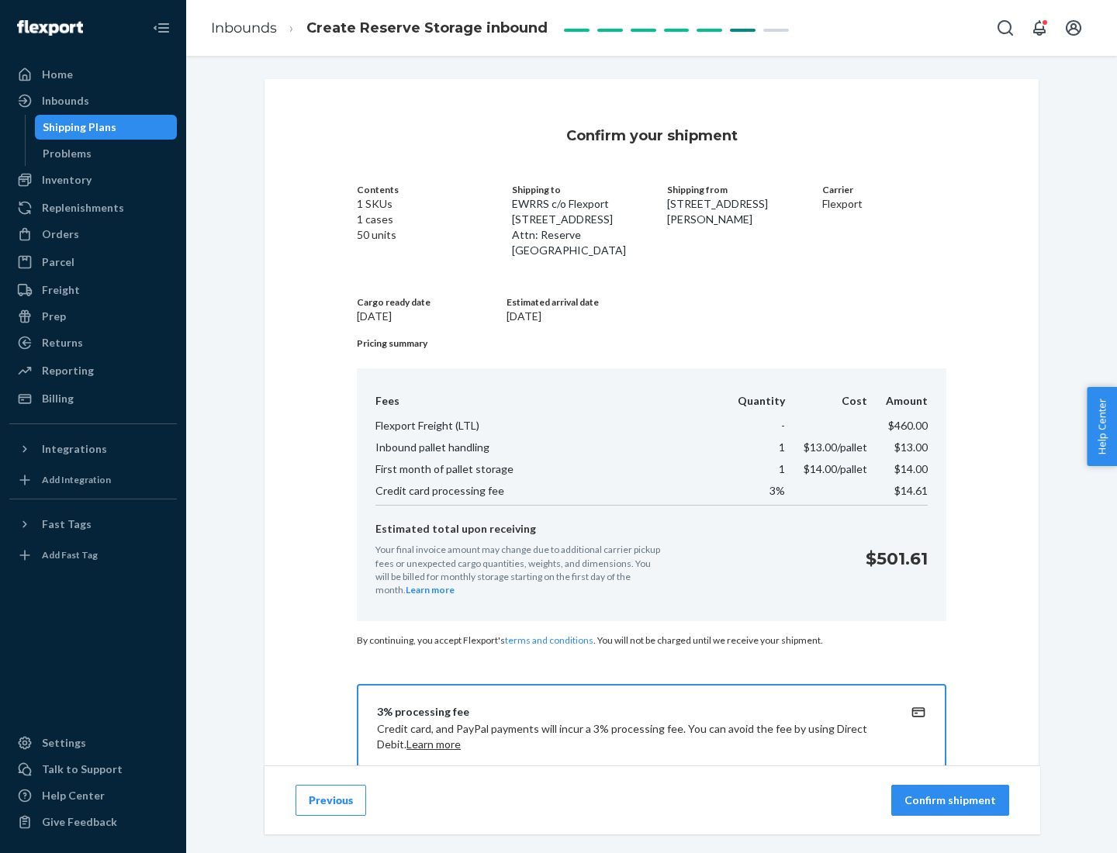
scroll to position [223, 0]
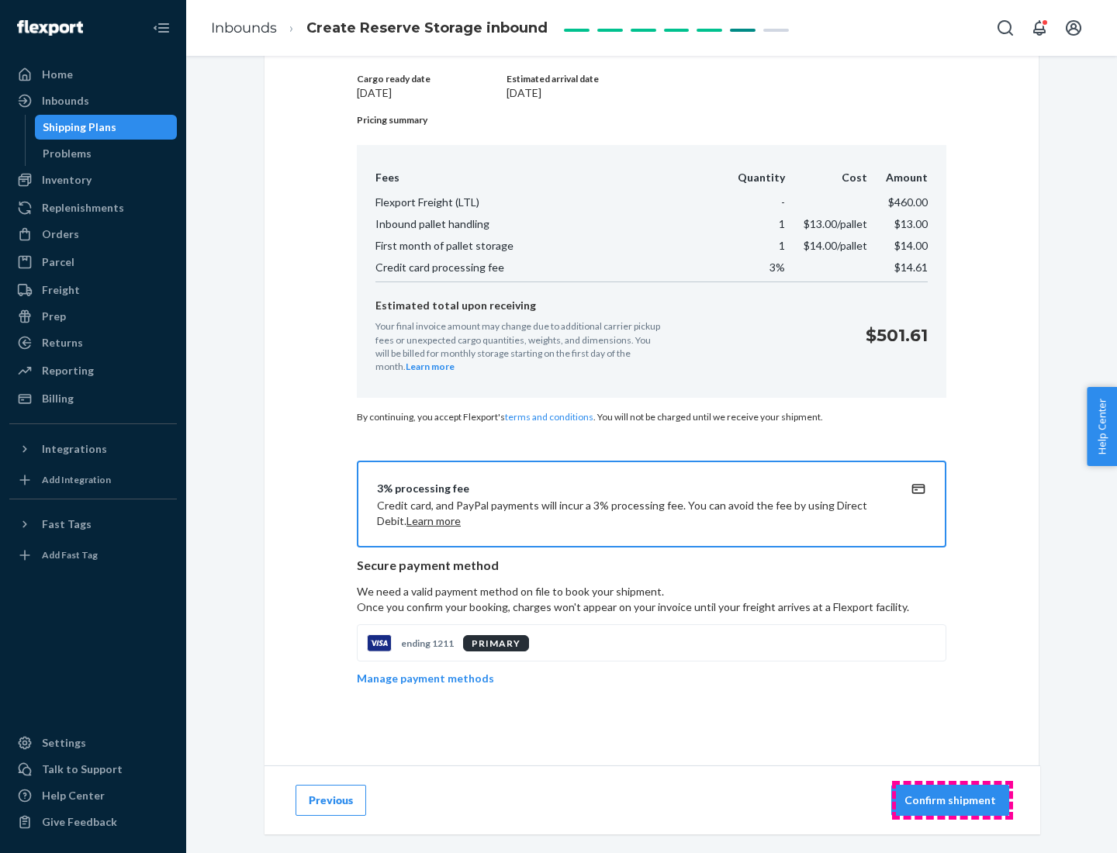
click at [951, 800] on p "Confirm shipment" at bounding box center [950, 801] width 92 height 16
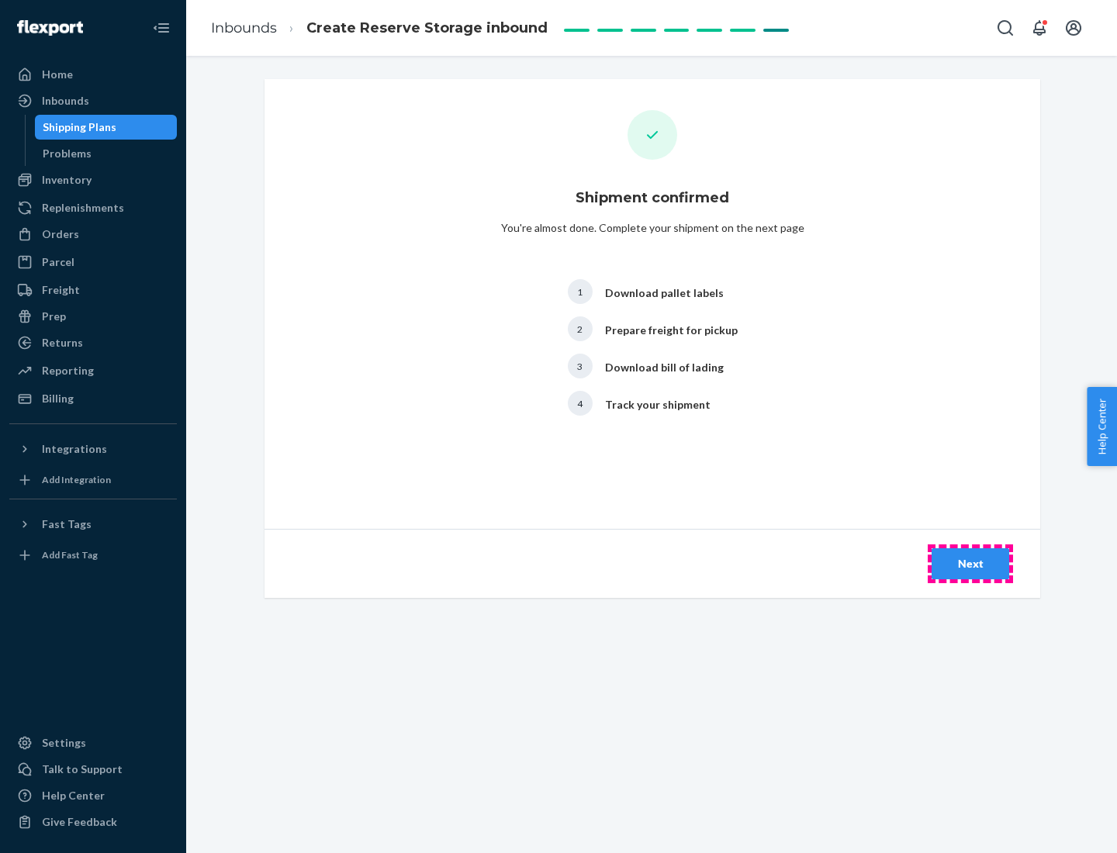
click at [970, 564] on div "Next" at bounding box center [970, 564] width 51 height 16
